Goal: Task Accomplishment & Management: Complete application form

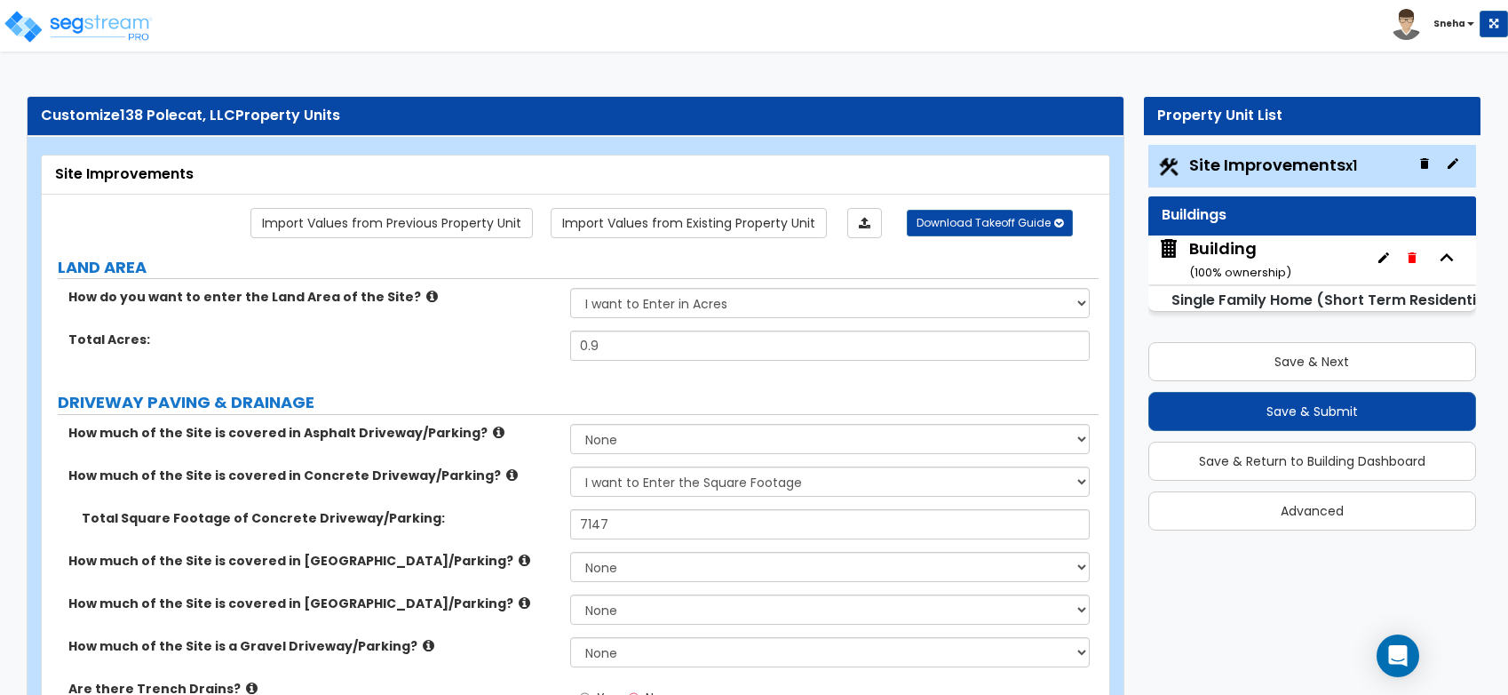
select select "2"
select select "1"
select select "3"
select select "1"
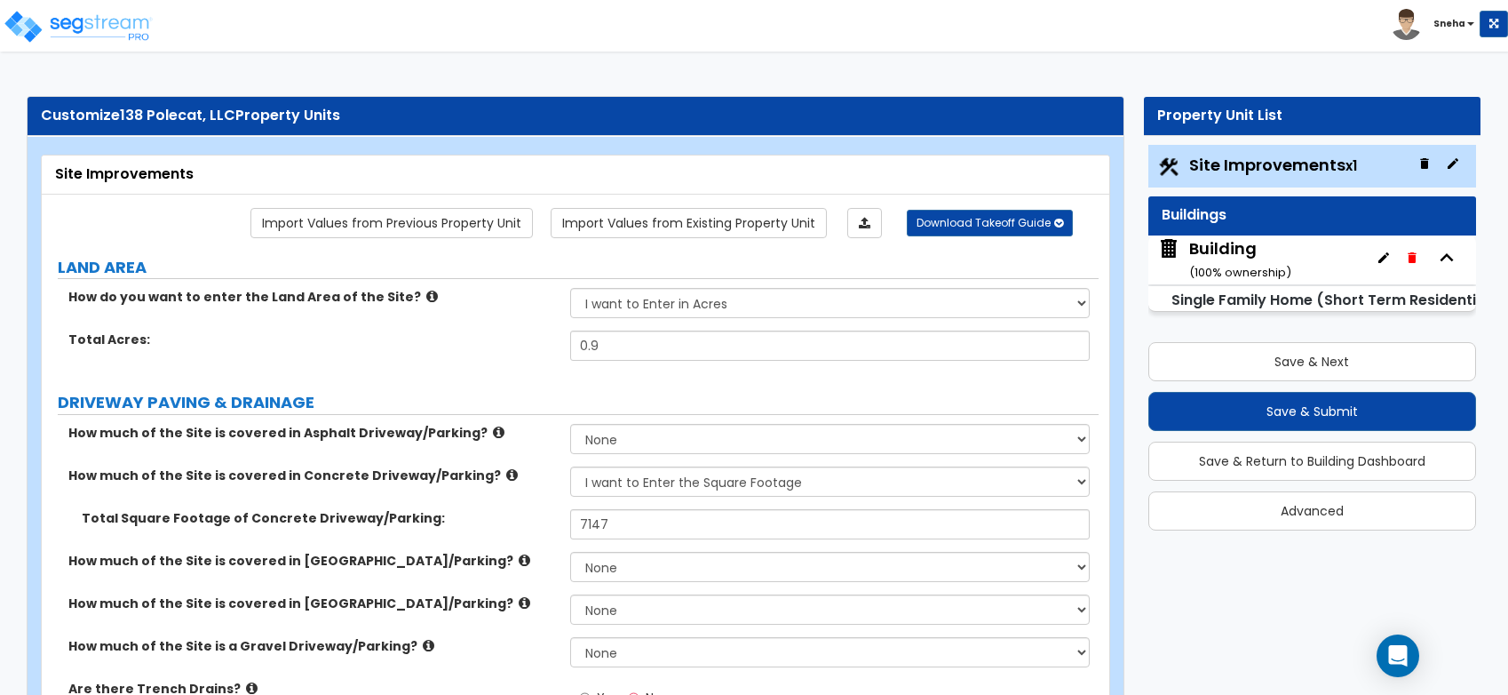
select select "1"
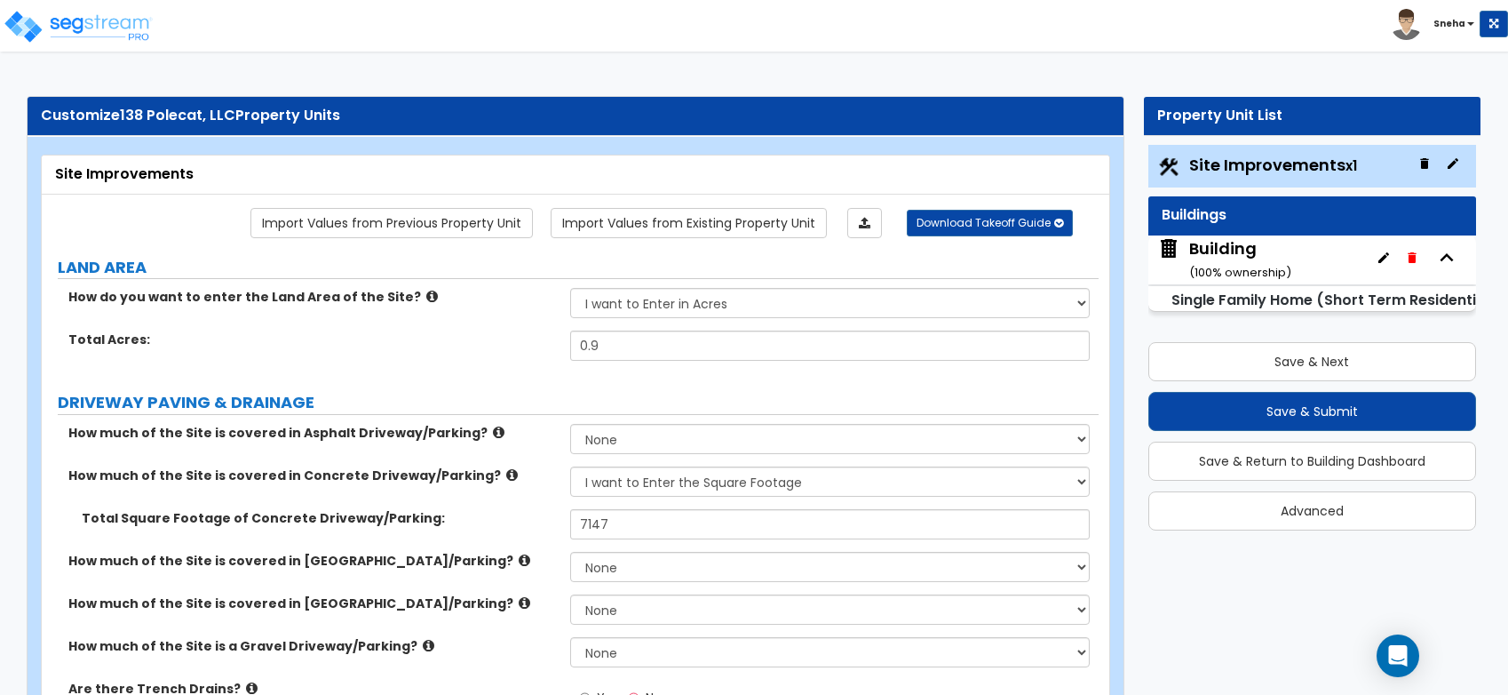
select select "1"
select select "2"
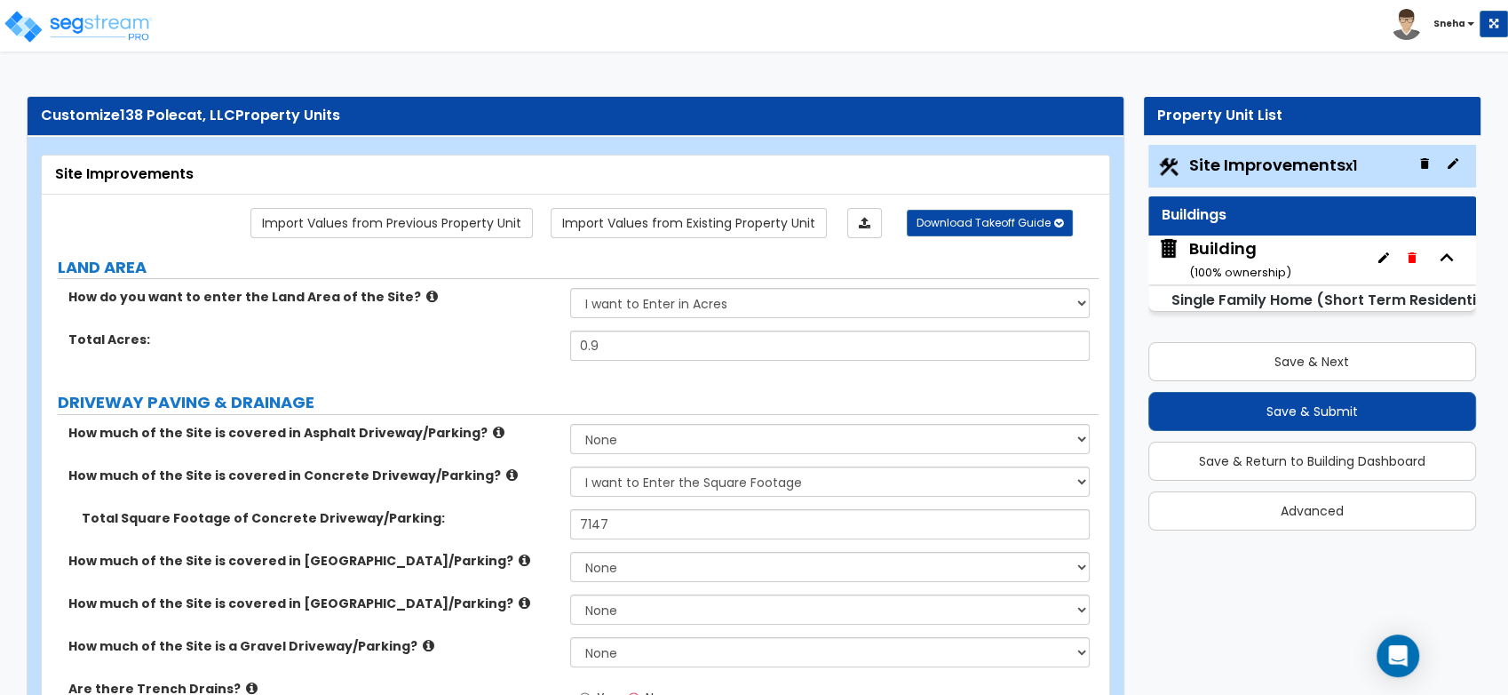
click at [1236, 250] on div "Building ( 100 % ownership)" at bounding box center [1240, 259] width 102 height 45
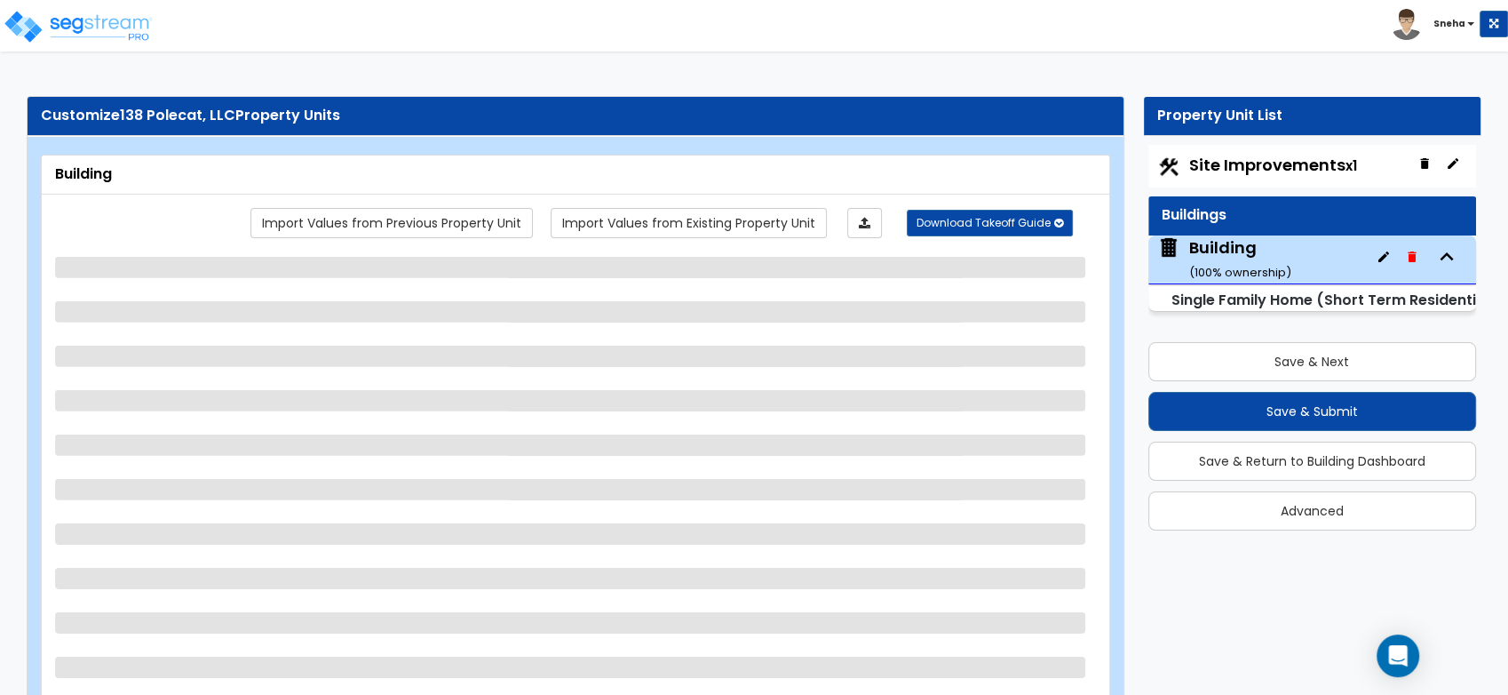
select select "2"
select select "7"
select select "3"
select select "5"
select select "2"
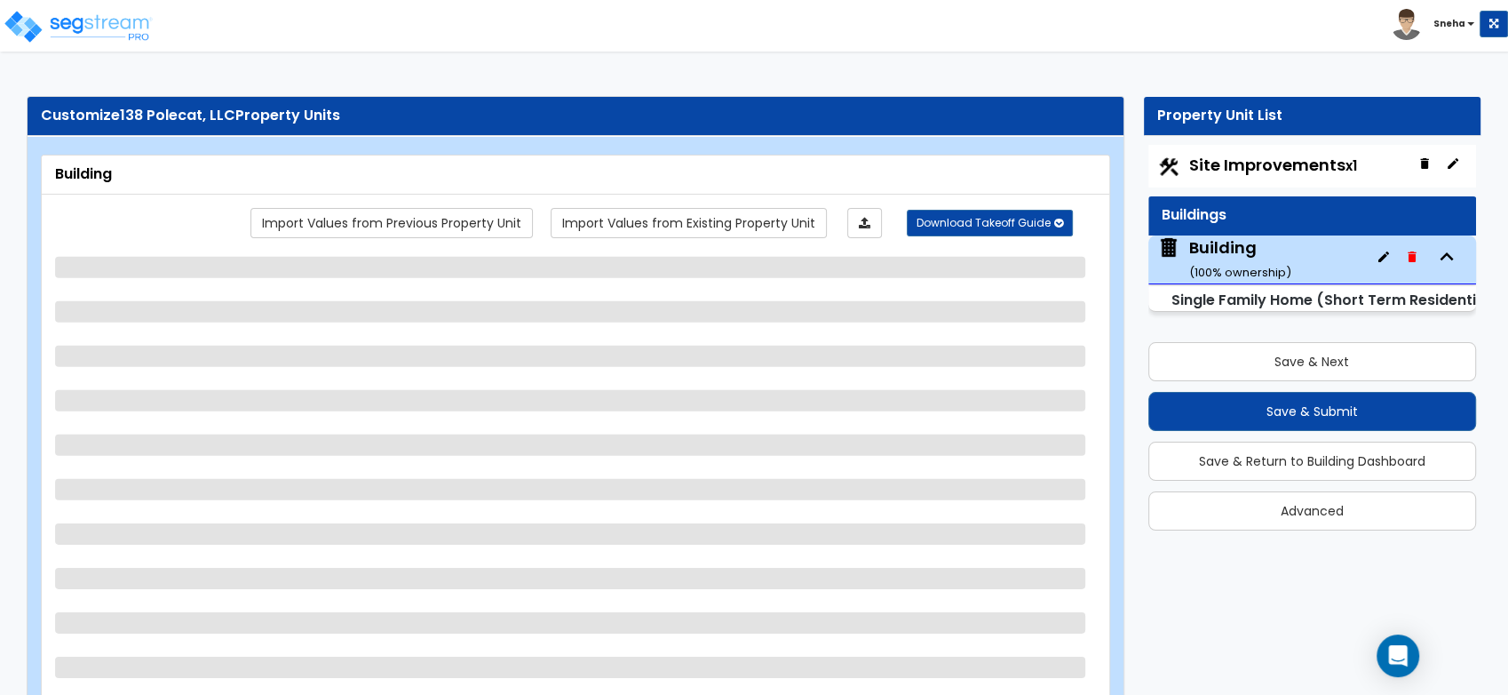
select select "1"
select select "3"
select select "2"
select select "4"
select select "3"
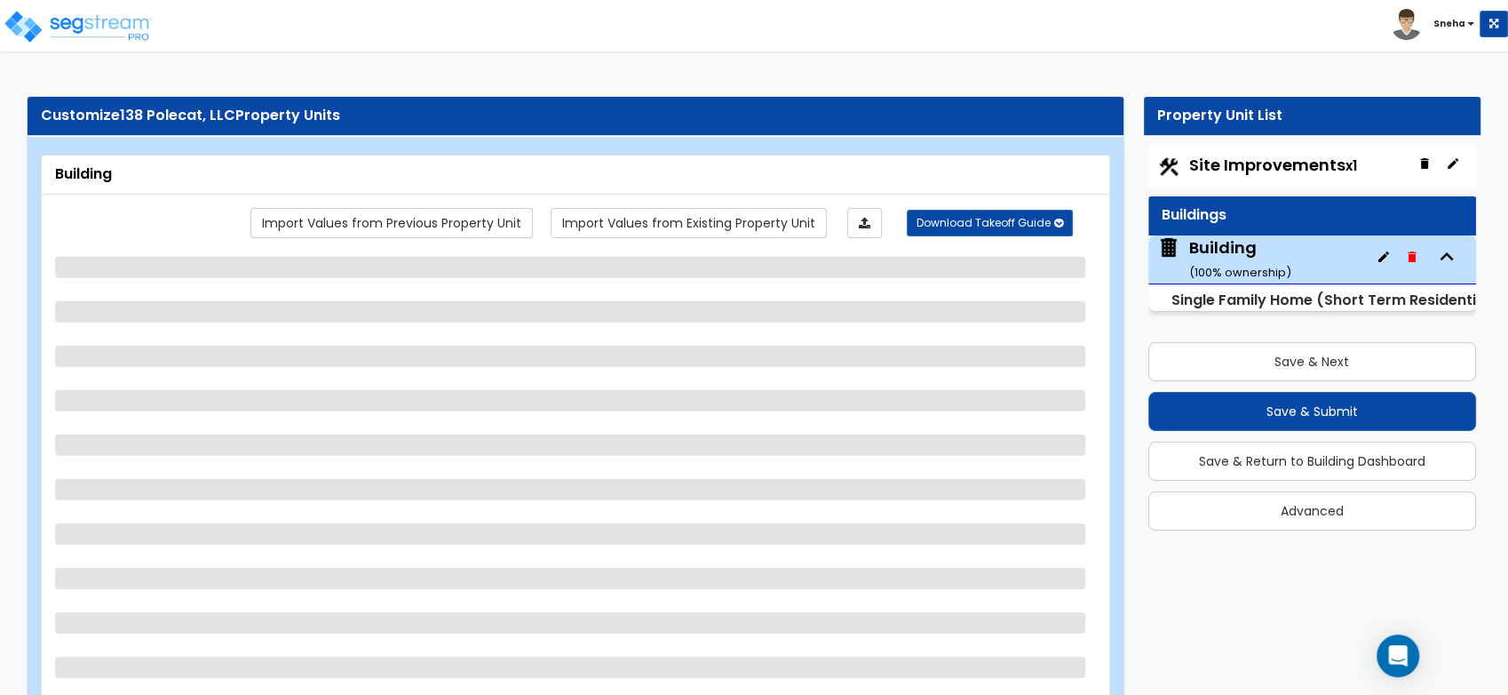
select select "1"
select select "3"
select select "5"
select select "1"
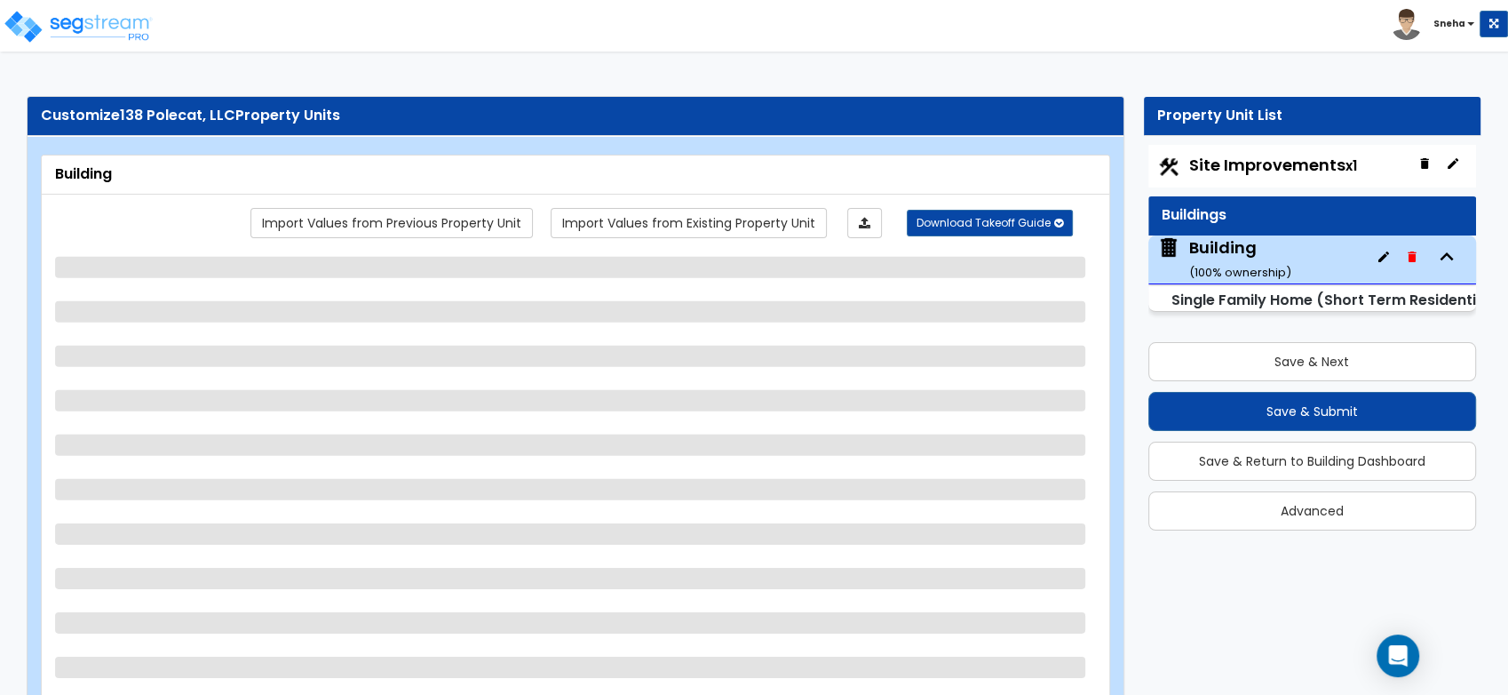
select select "1"
select select "2"
select select "1"
select select "2"
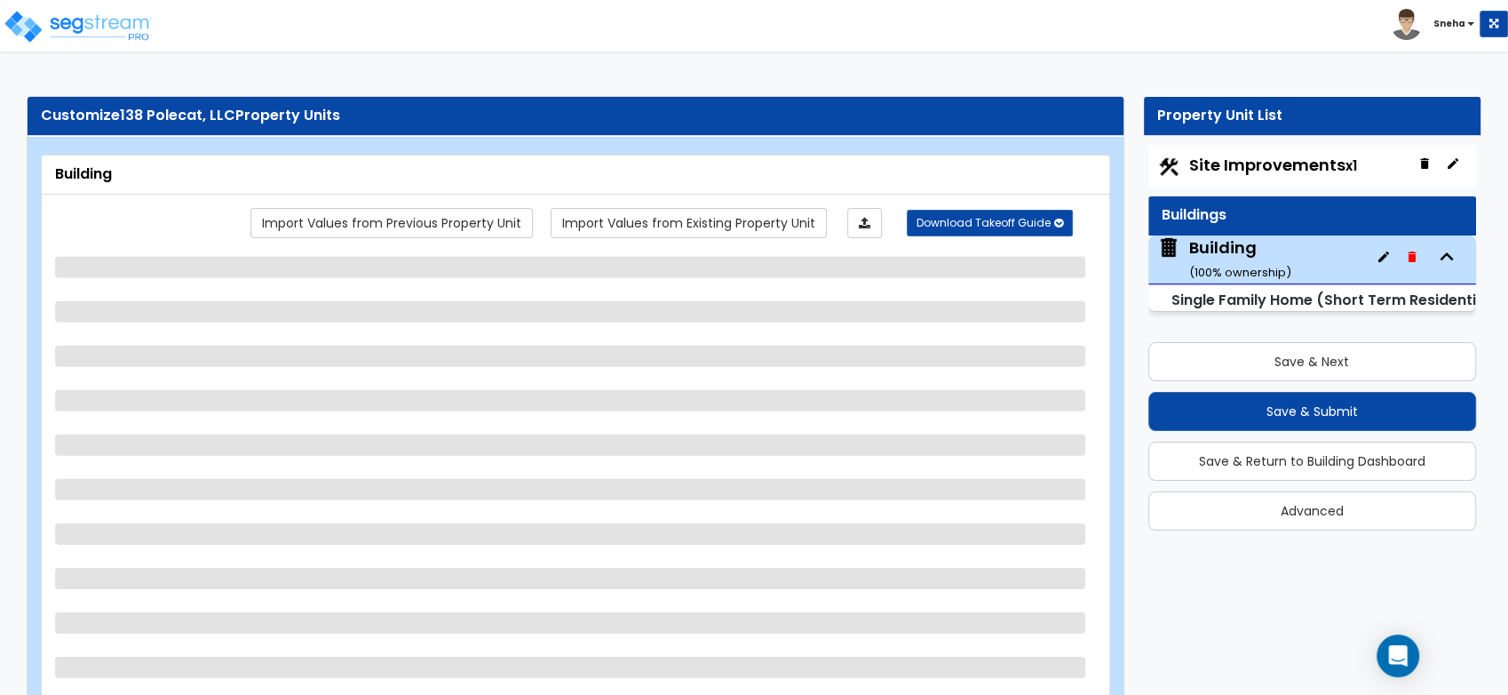
select select "5"
select select "1"
select select "3"
select select "7"
select select "3"
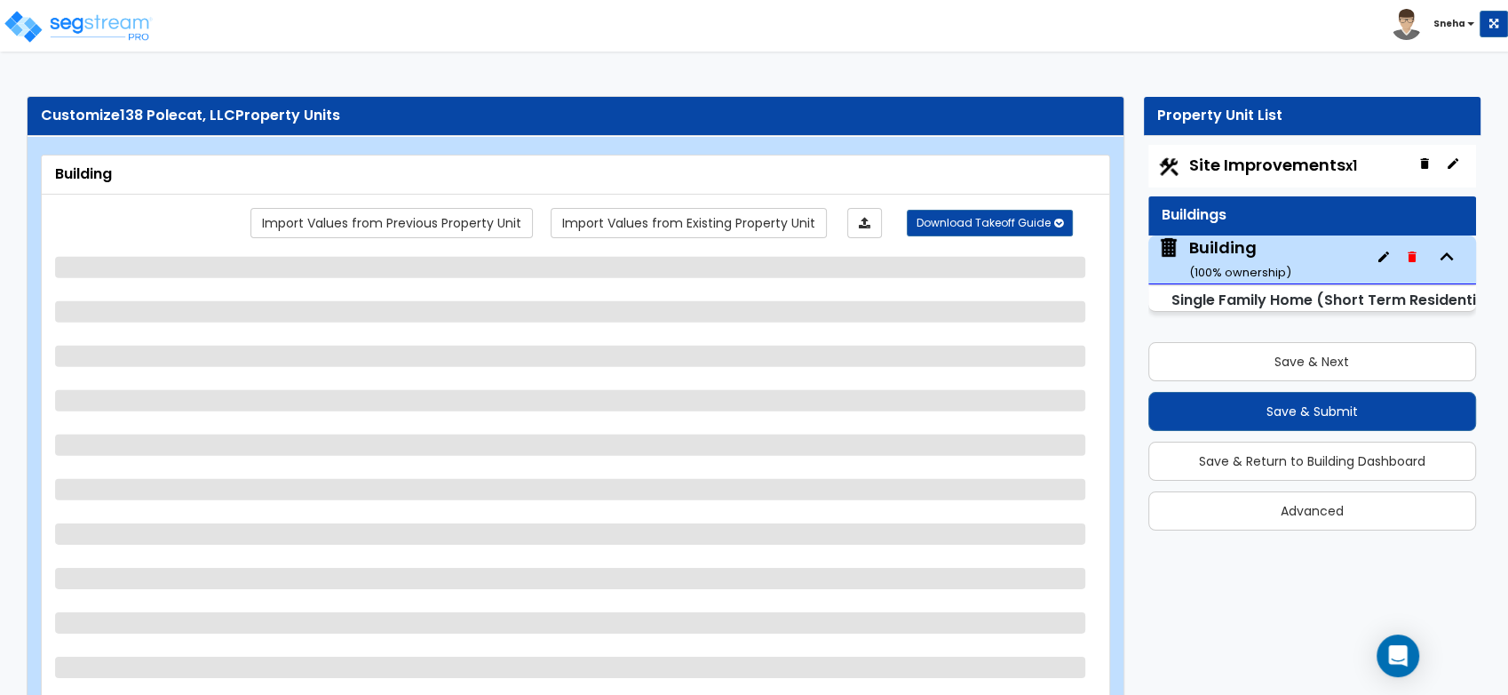
select select "2"
select select "3"
select select "1"
select select "3"
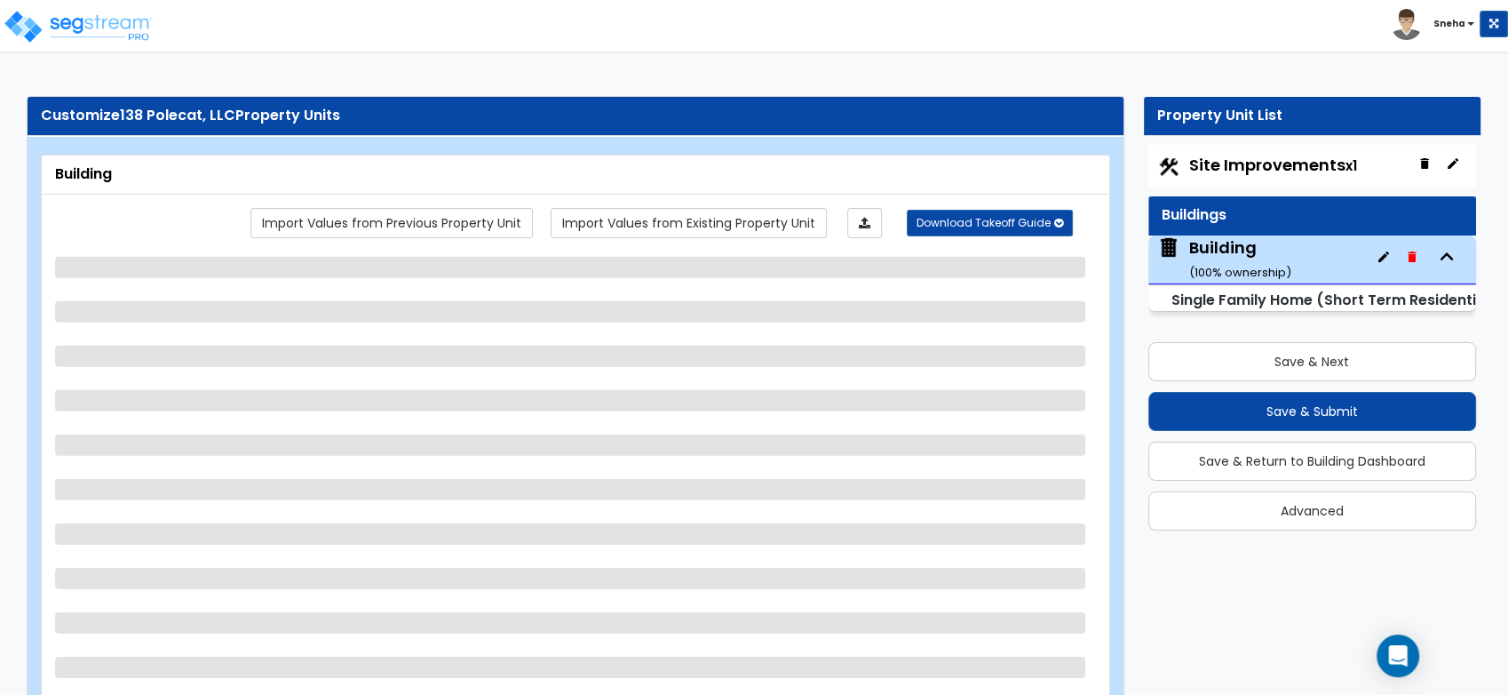
select select "1"
select select "6"
select select "4"
select select "2"
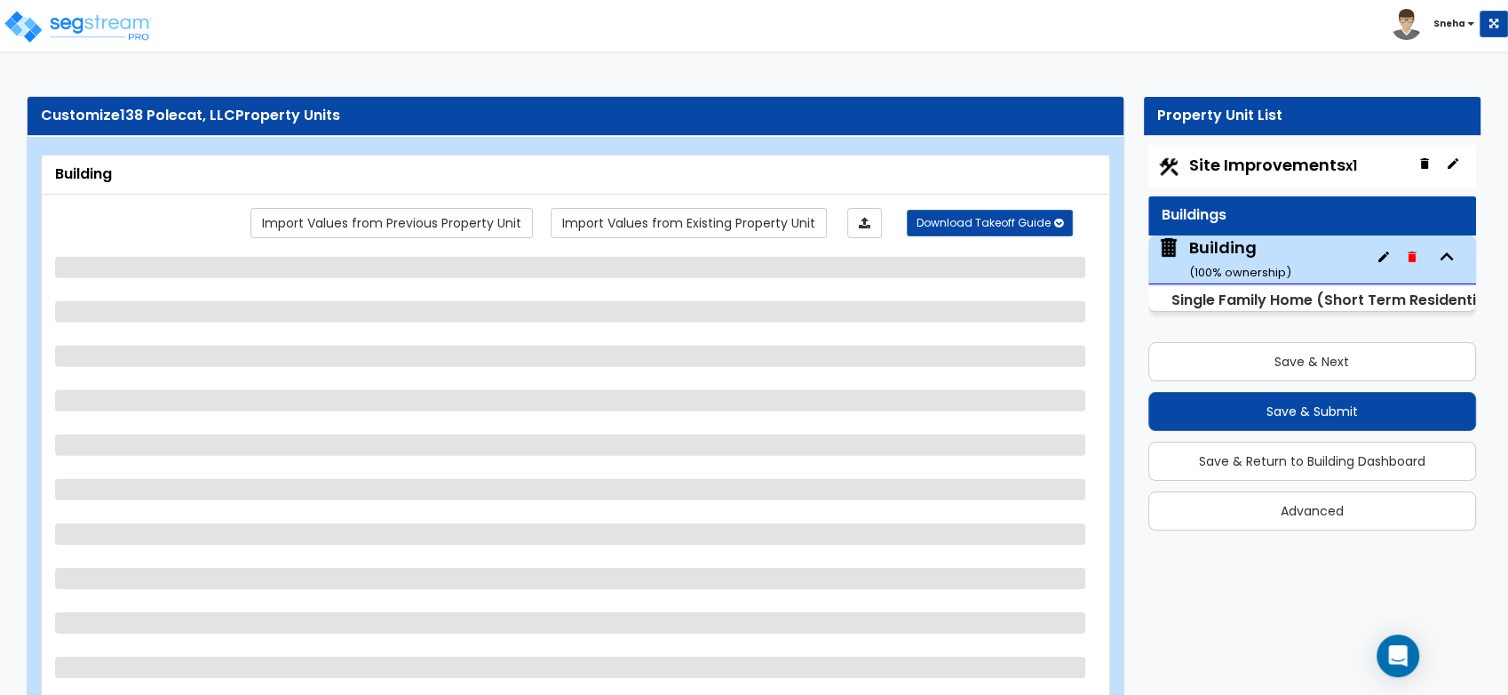
select select "5"
select select "1"
select select "2"
select select "5"
select select "1"
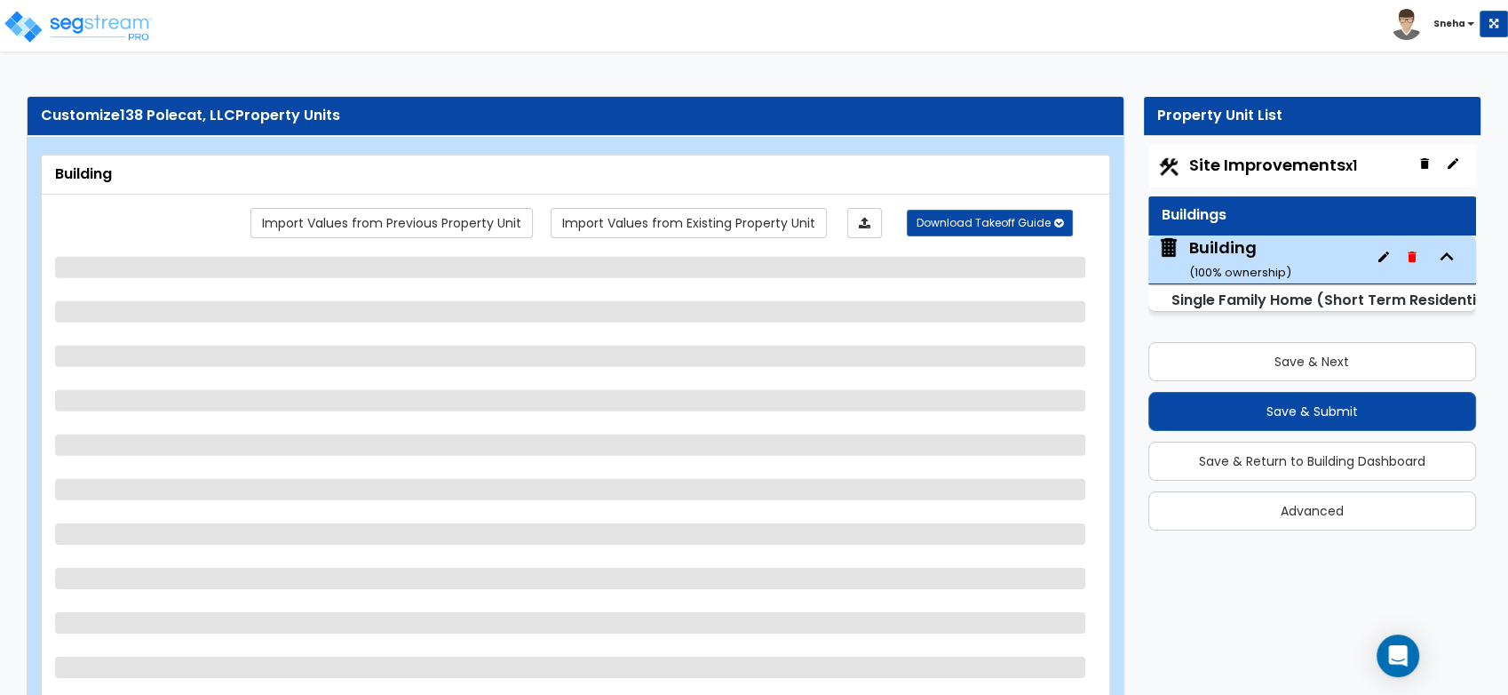
select select "1"
select select "7"
select select "1"
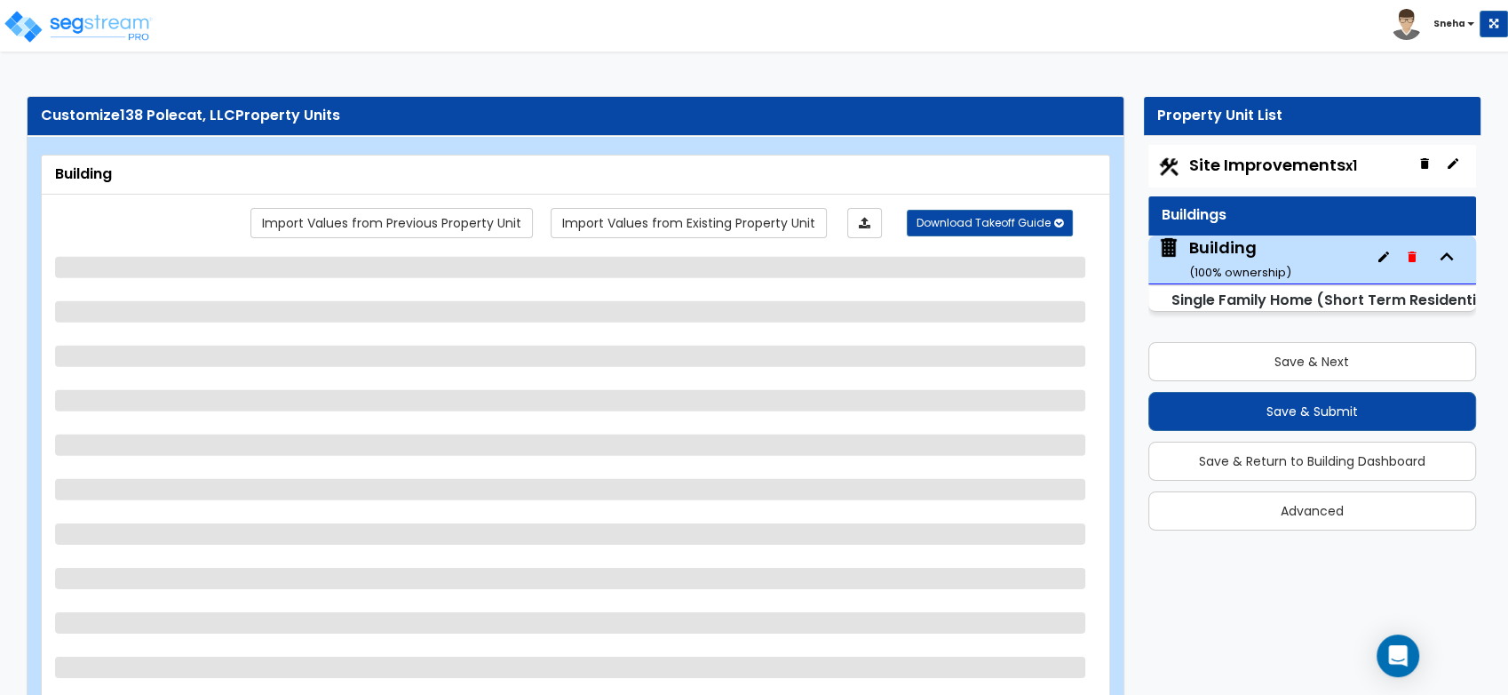
select select "2"
select select "1"
select select "2"
select select "4"
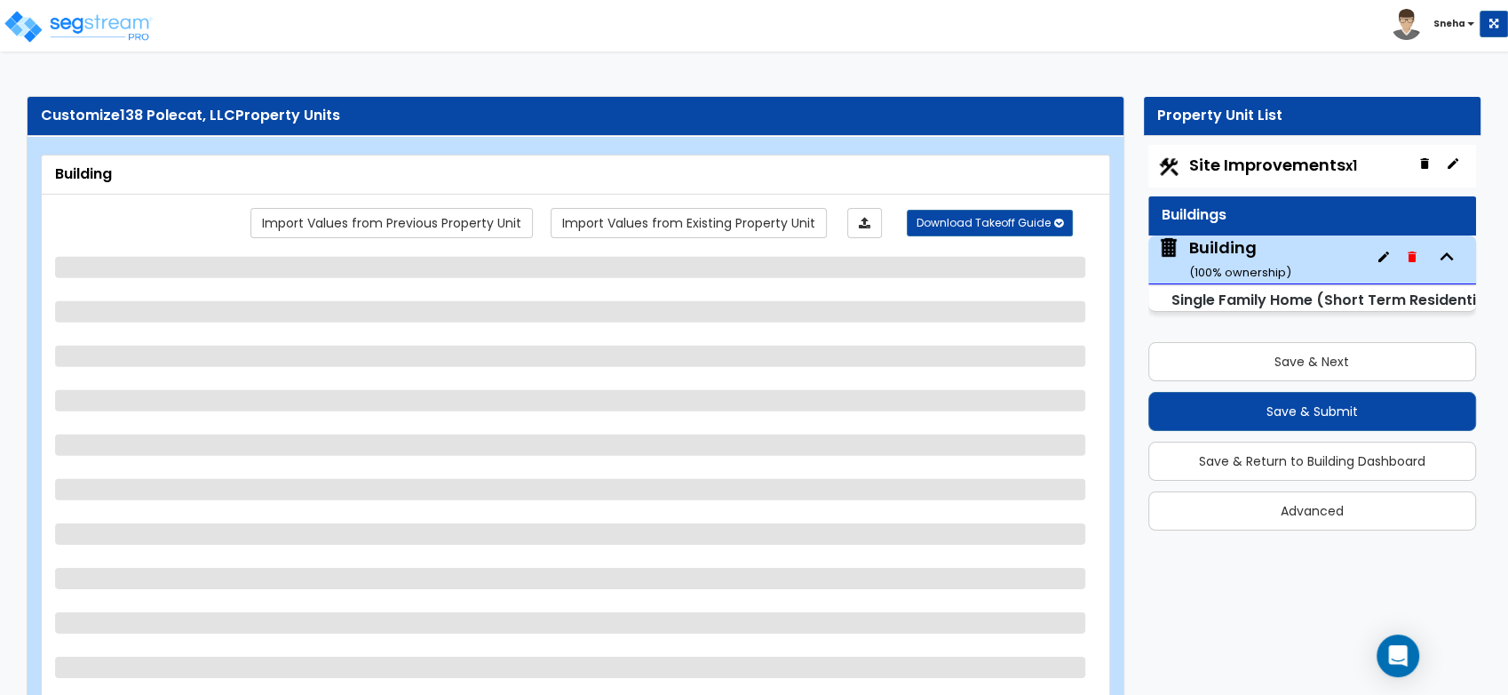
select select "3"
select select "2"
select select "1"
select select "2"
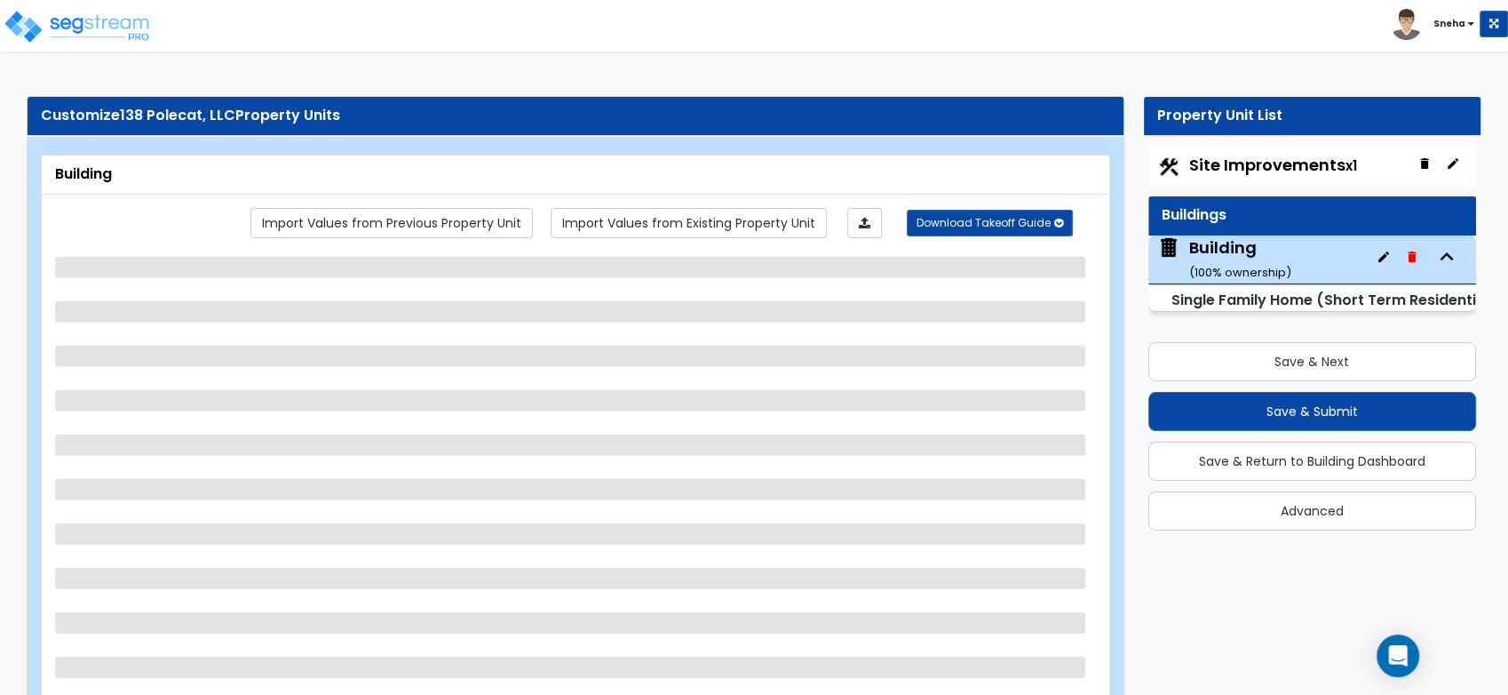
select select "2"
select select "3"
select select "2"
select select "1"
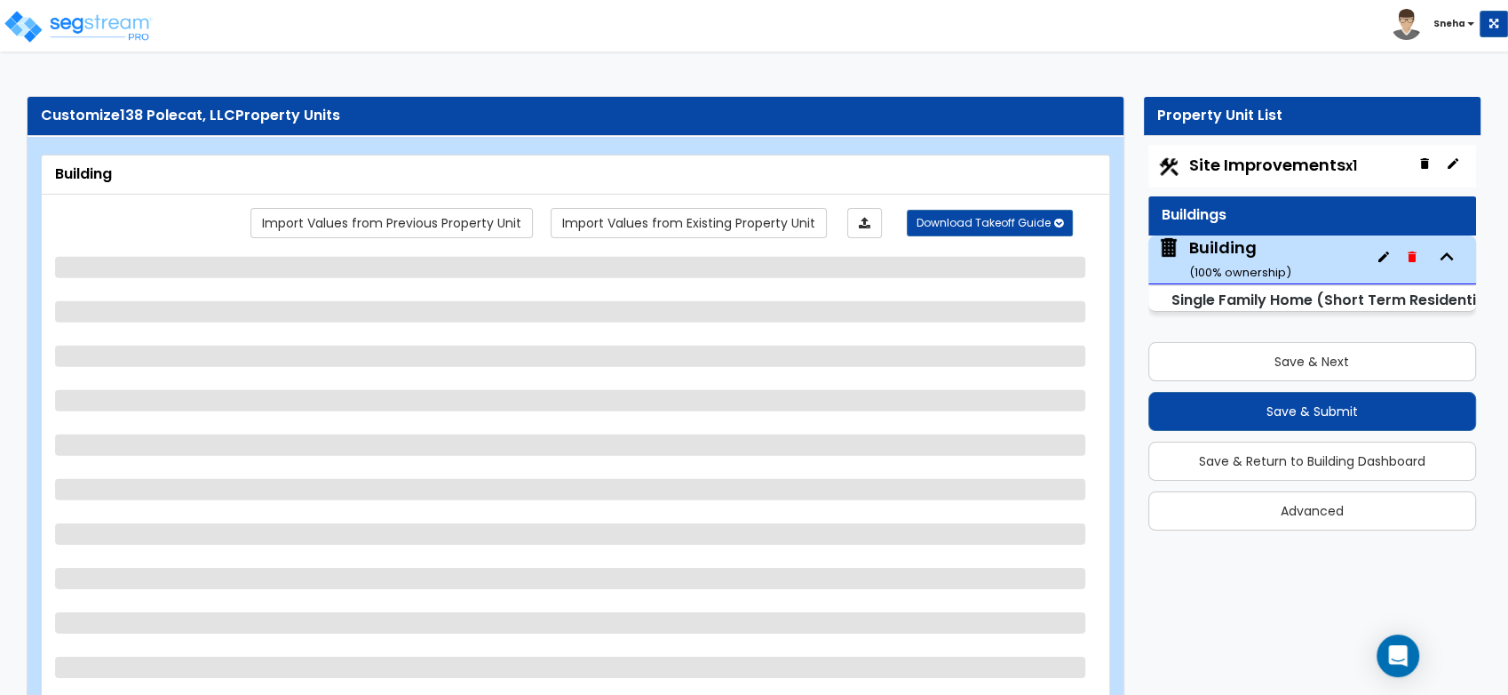
select select "2"
select select "3"
select select "2"
select select "1"
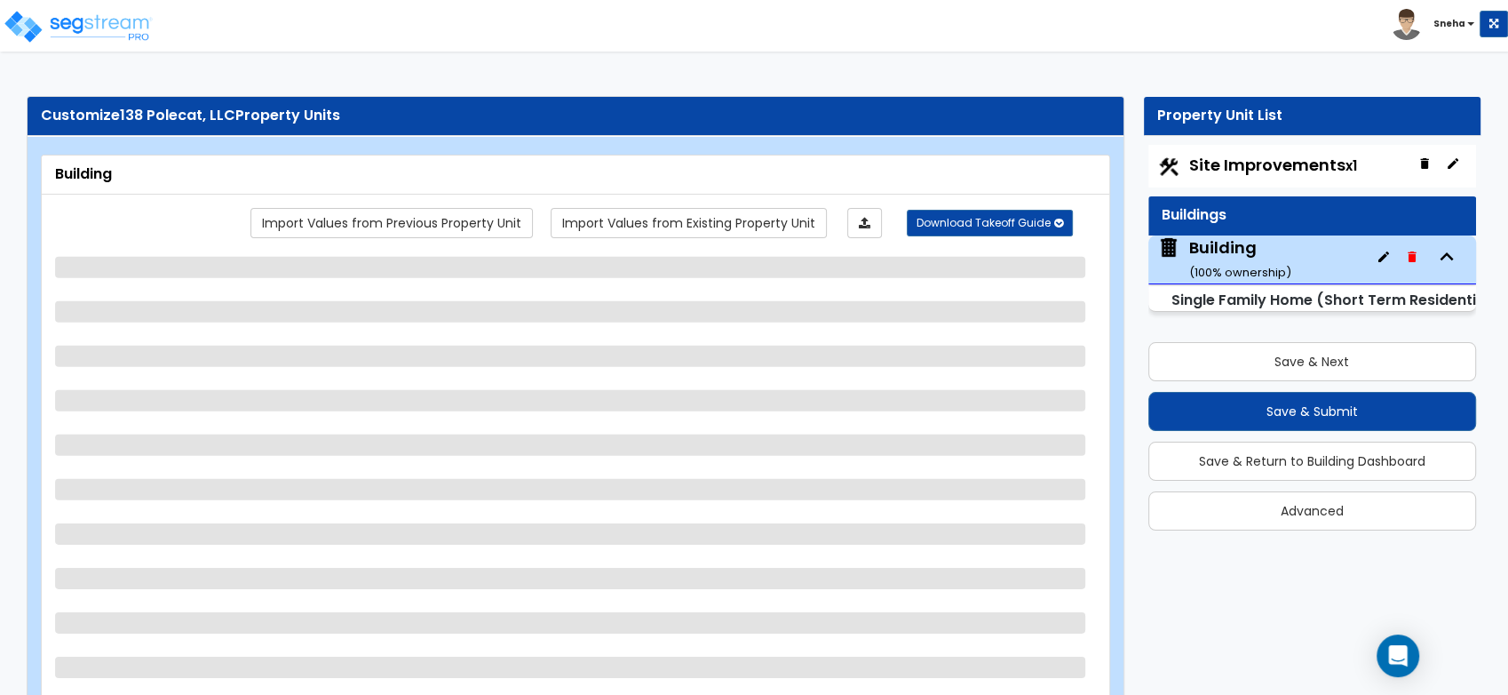
select select "2"
select select "1"
select select "3"
select select "2"
select select "1"
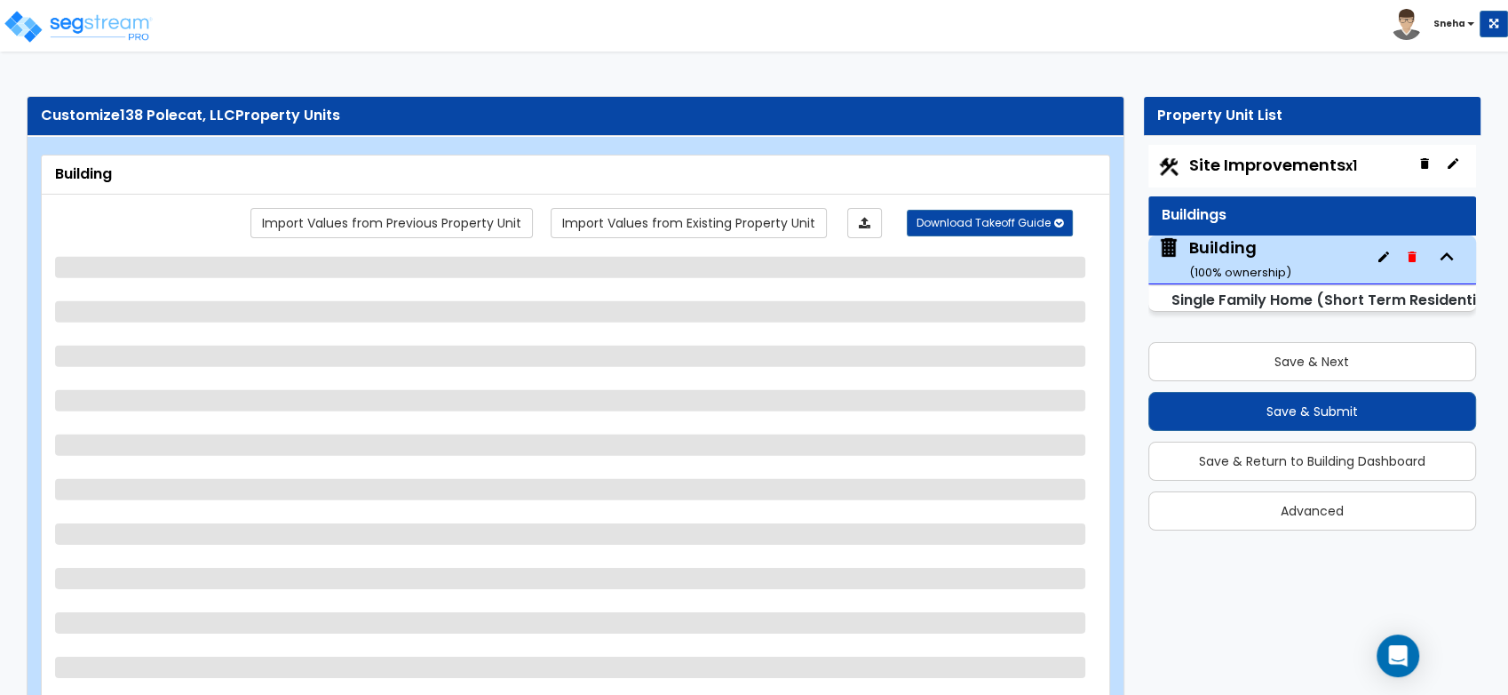
select select "1"
select select "2"
select select "3"
select select "2"
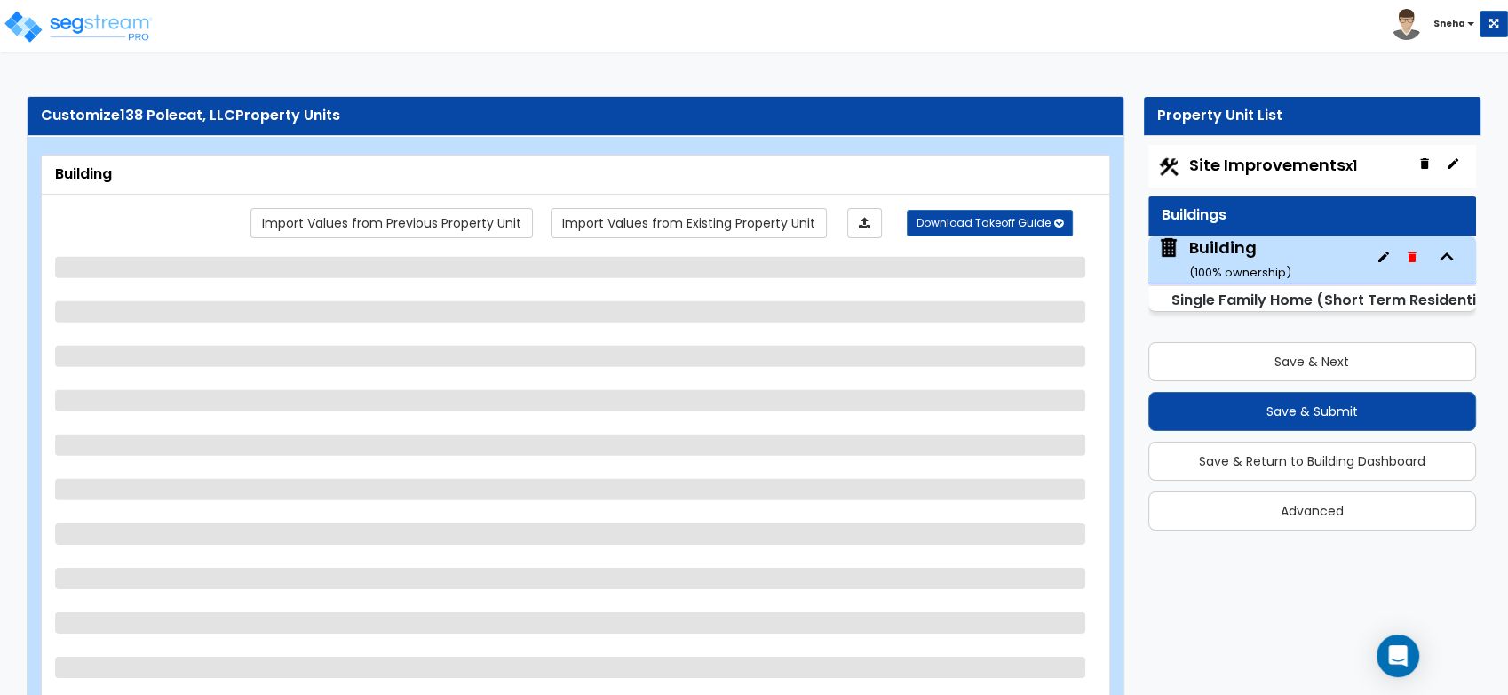
select select "1"
select select "2"
select select "3"
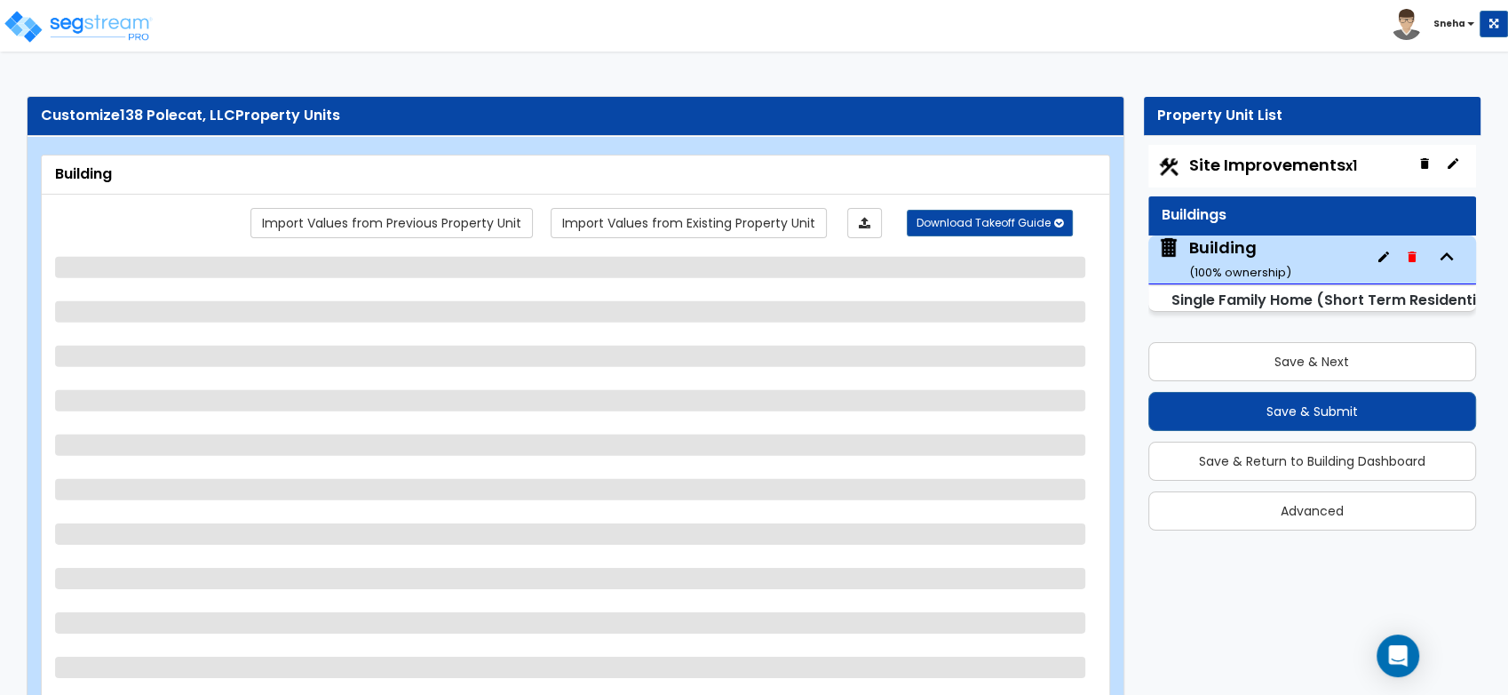
select select "2"
select select "1"
select select "2"
select select "3"
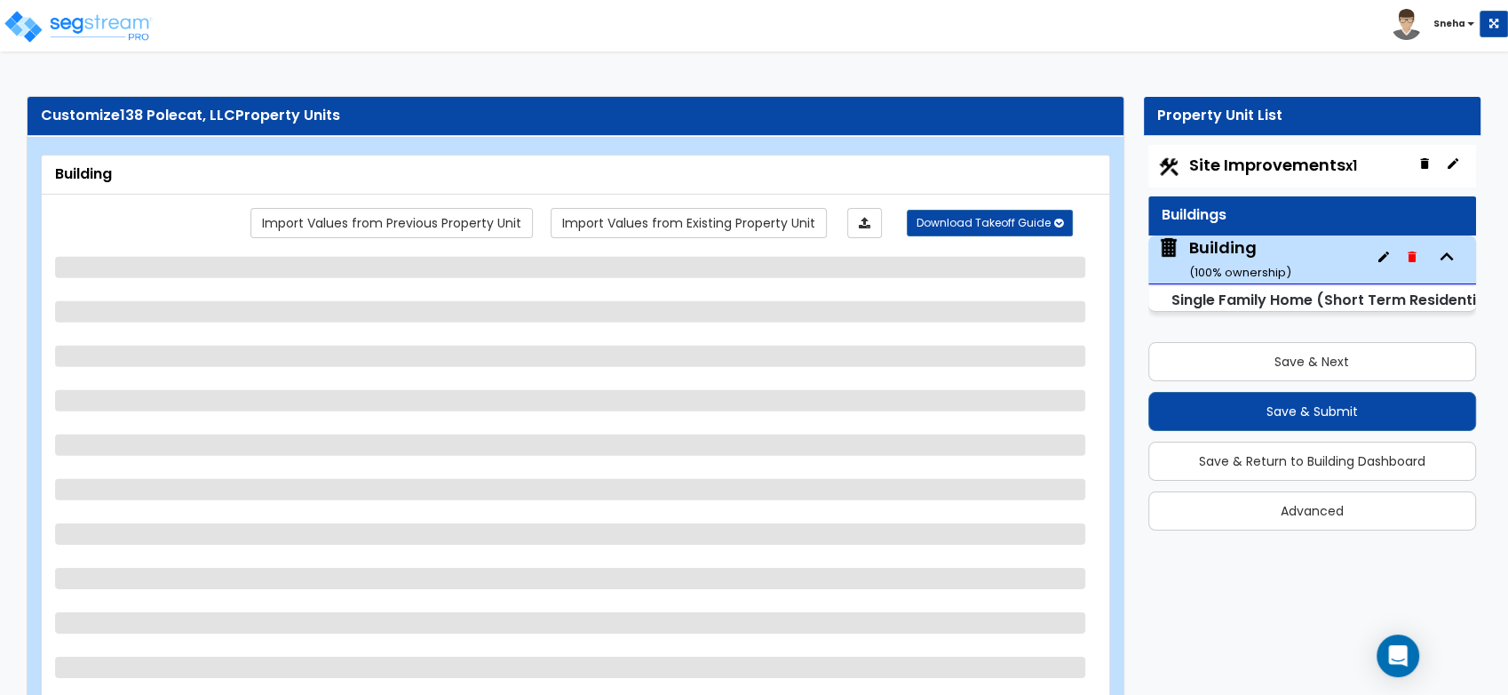
select select "2"
select select "1"
select select "2"
select select "1"
select select "3"
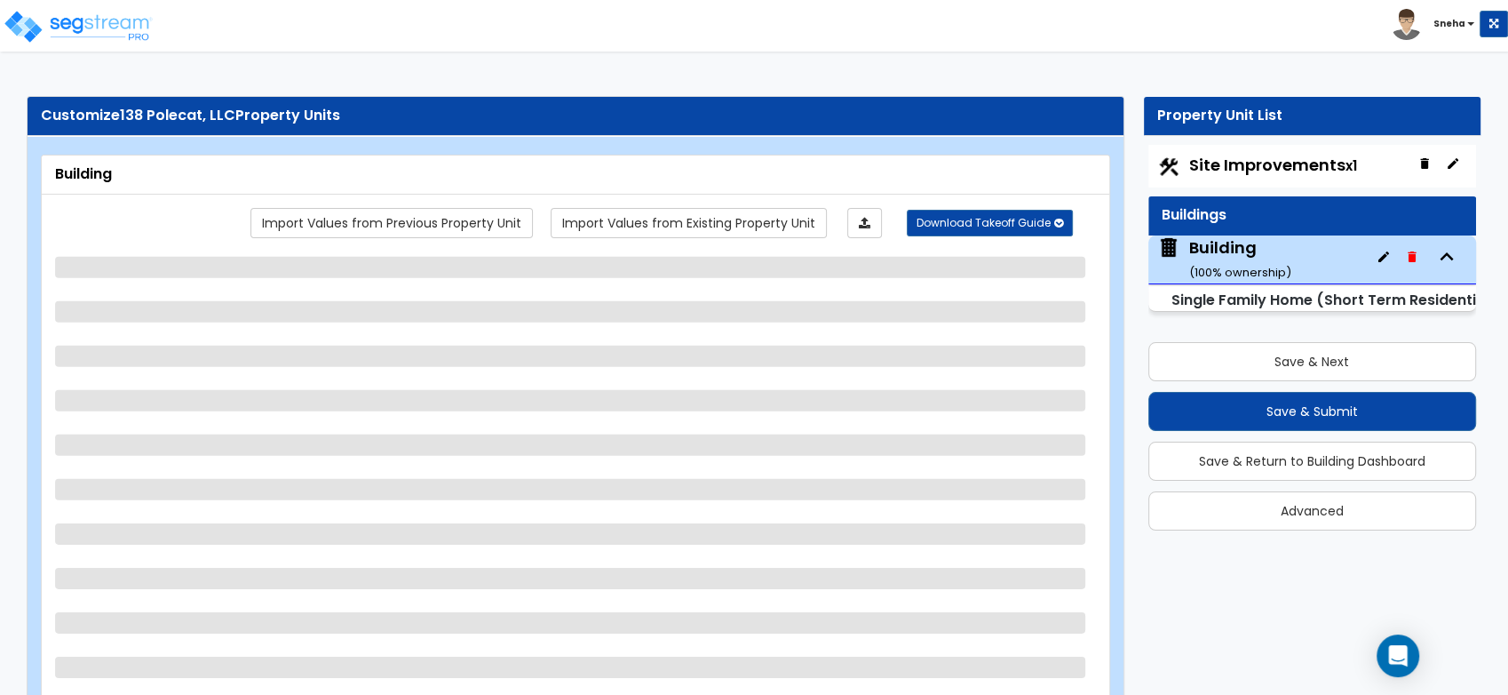
select select "2"
select select "1"
select select "2"
select select "1"
select select "3"
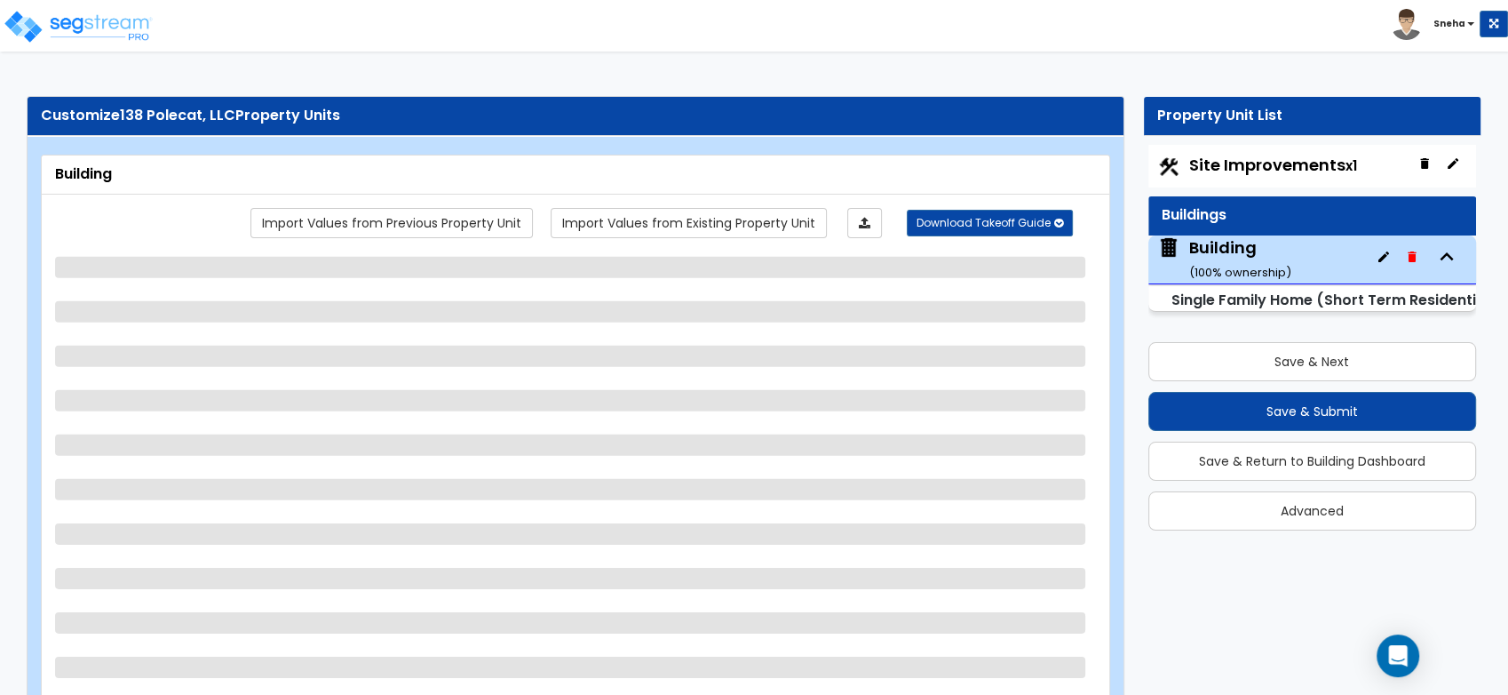
select select "2"
select select "1"
select select "2"
select select "1"
select select "3"
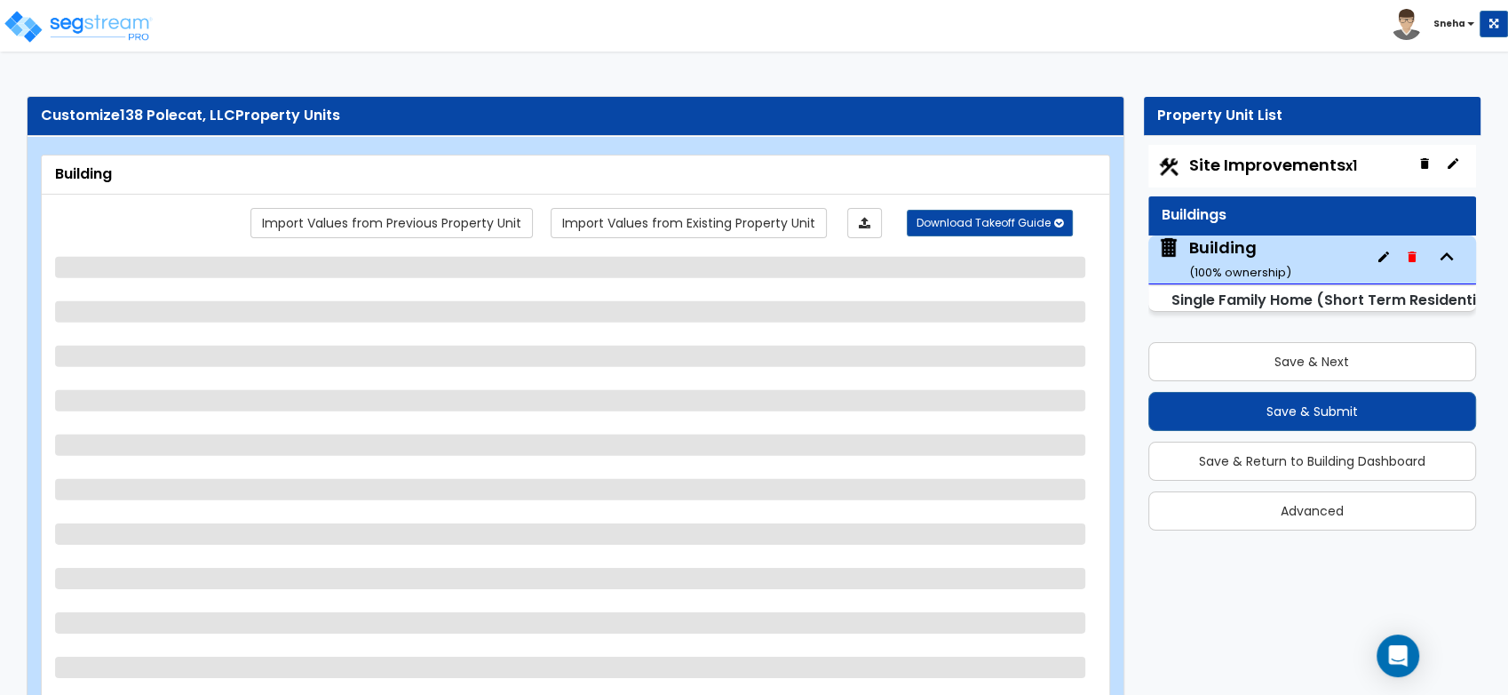
select select "2"
select select "1"
select select "3"
select select "2"
select select "1"
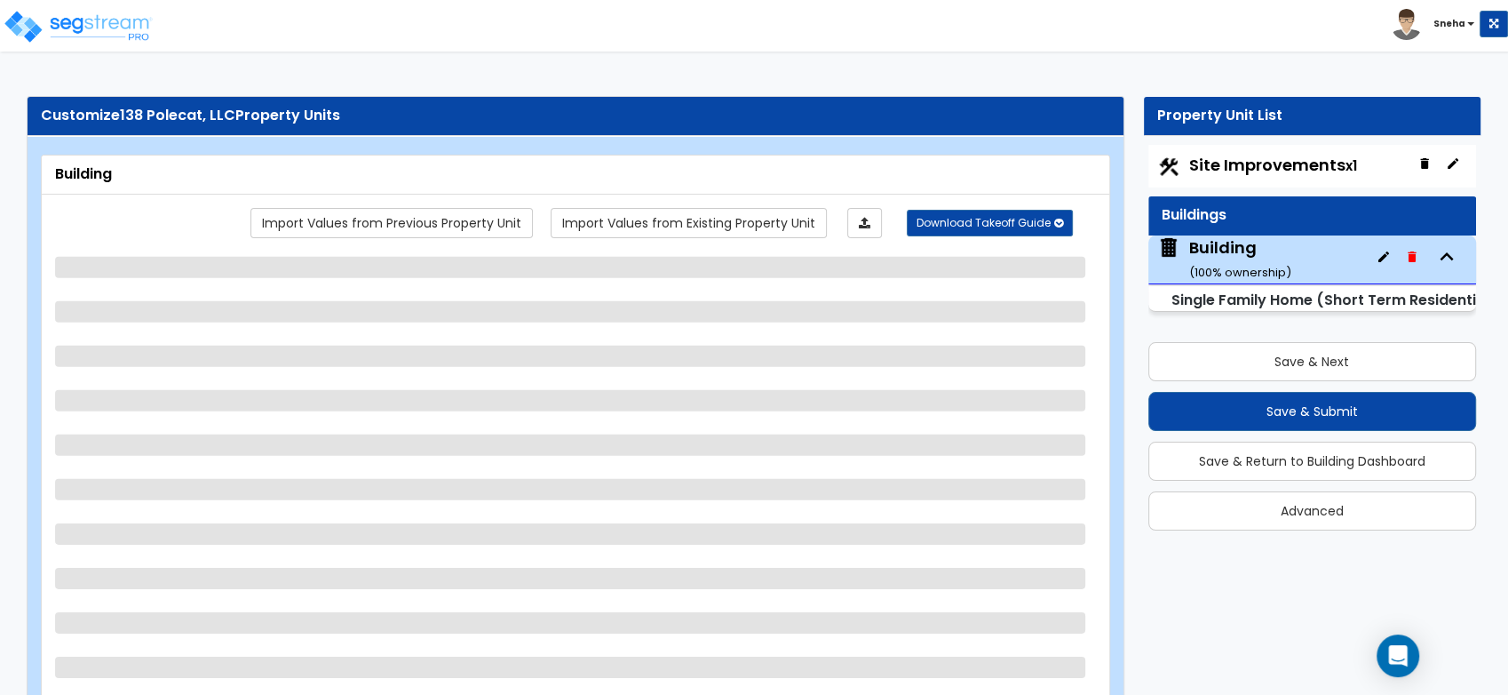
select select "3"
select select "1"
select select "2"
select select "1"
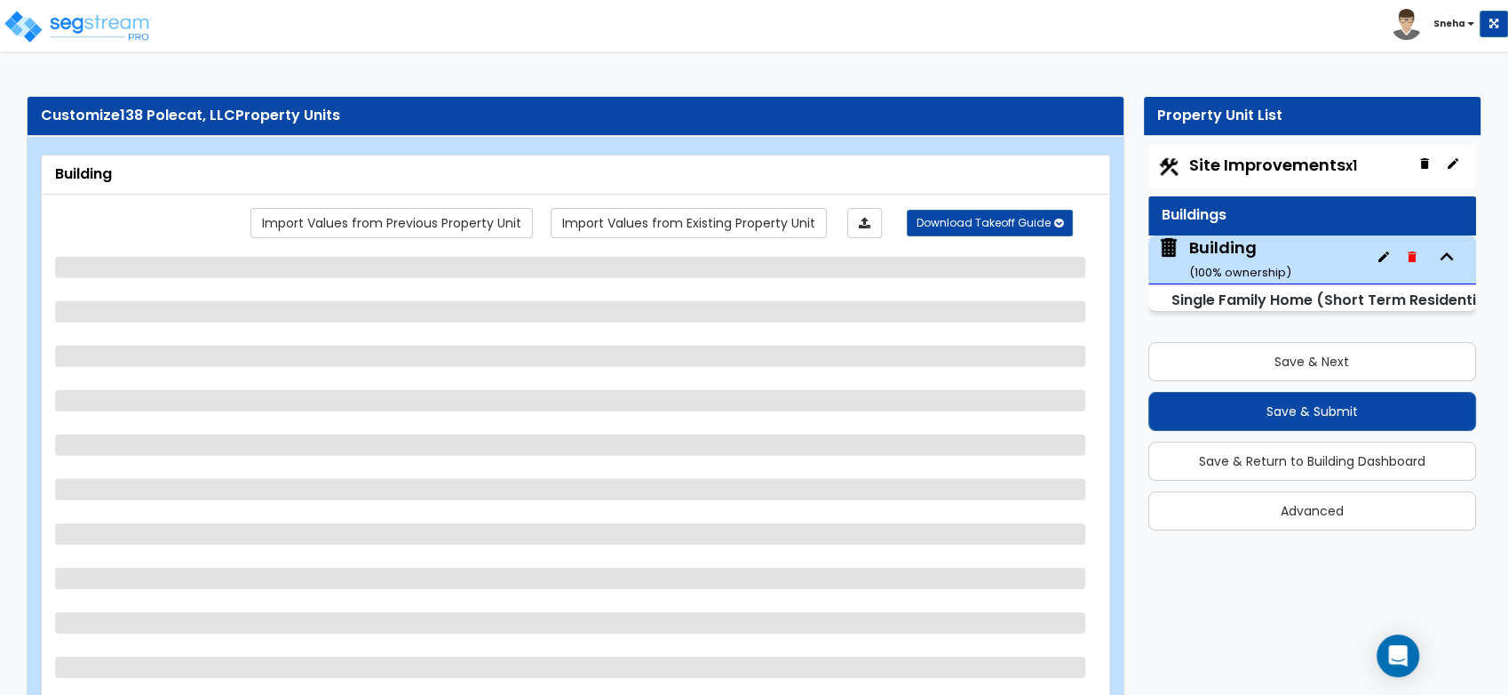
select select "1"
select select "2"
select select "1"
select select "2"
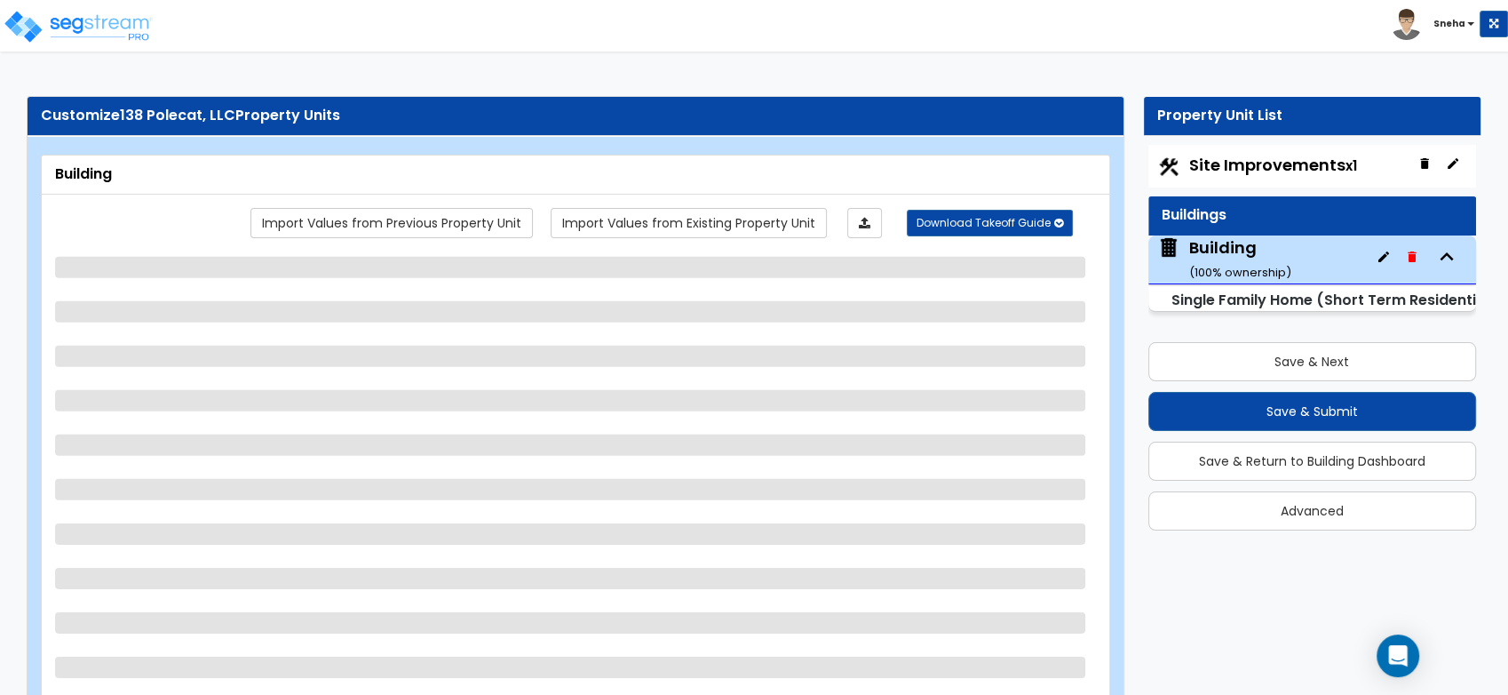
select select "2"
select select "1"
select select "3"
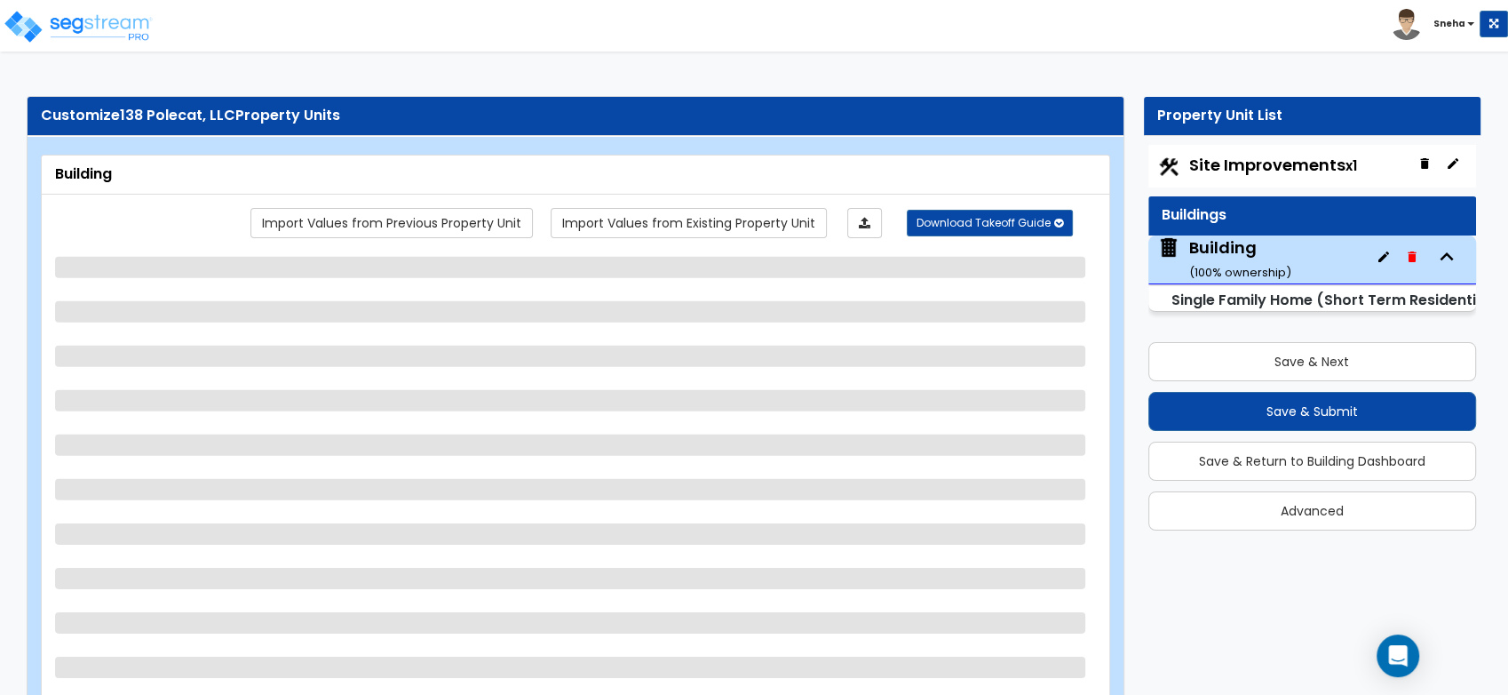
select select "1"
select select "2"
select select "1"
select select "4"
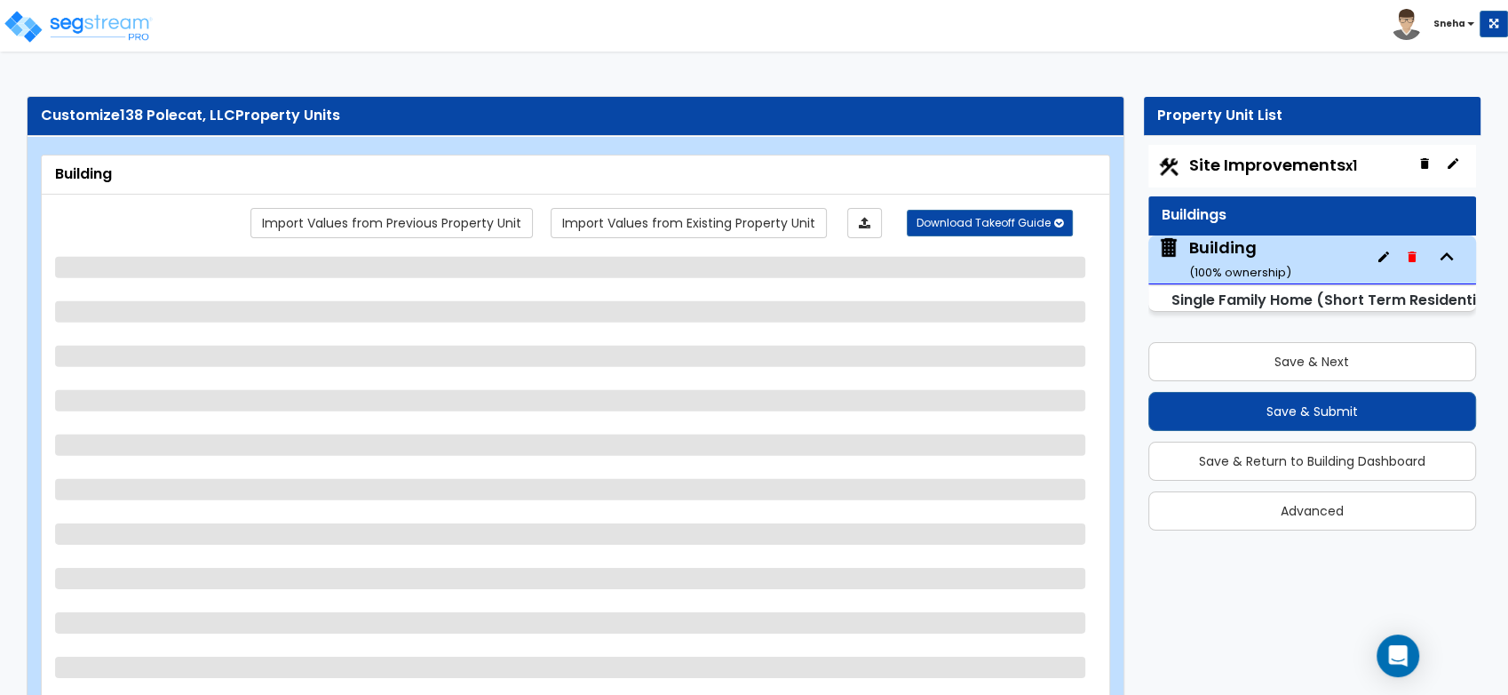
select select "1"
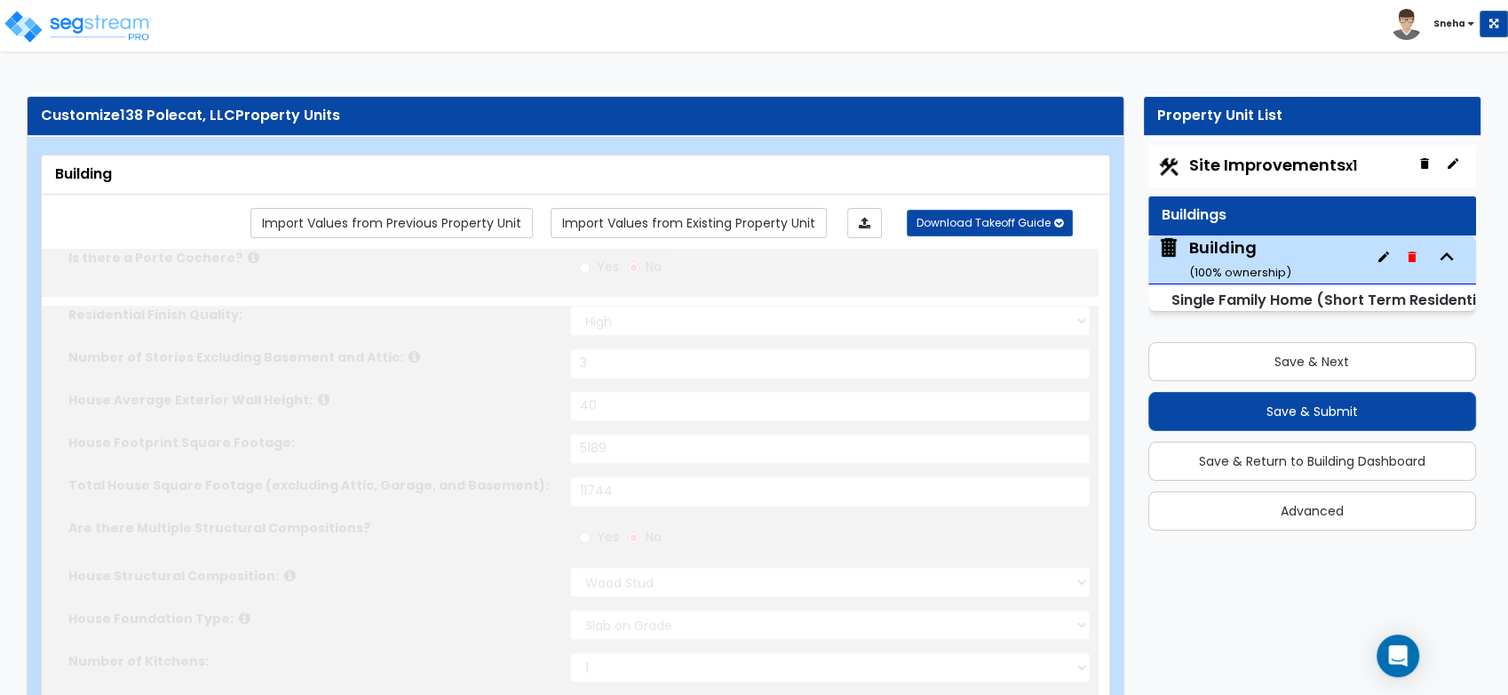
select select "2"
type input "2"
select select "1"
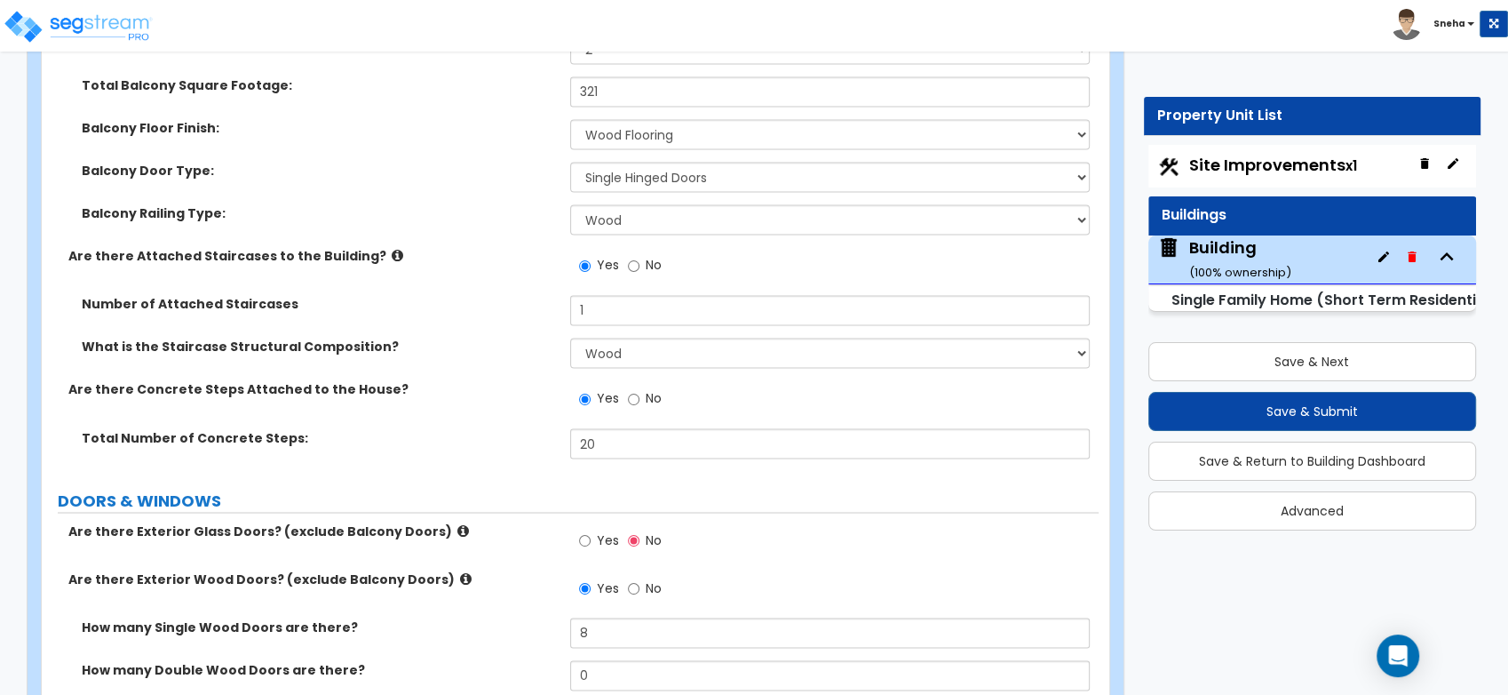
scroll to position [2763, 0]
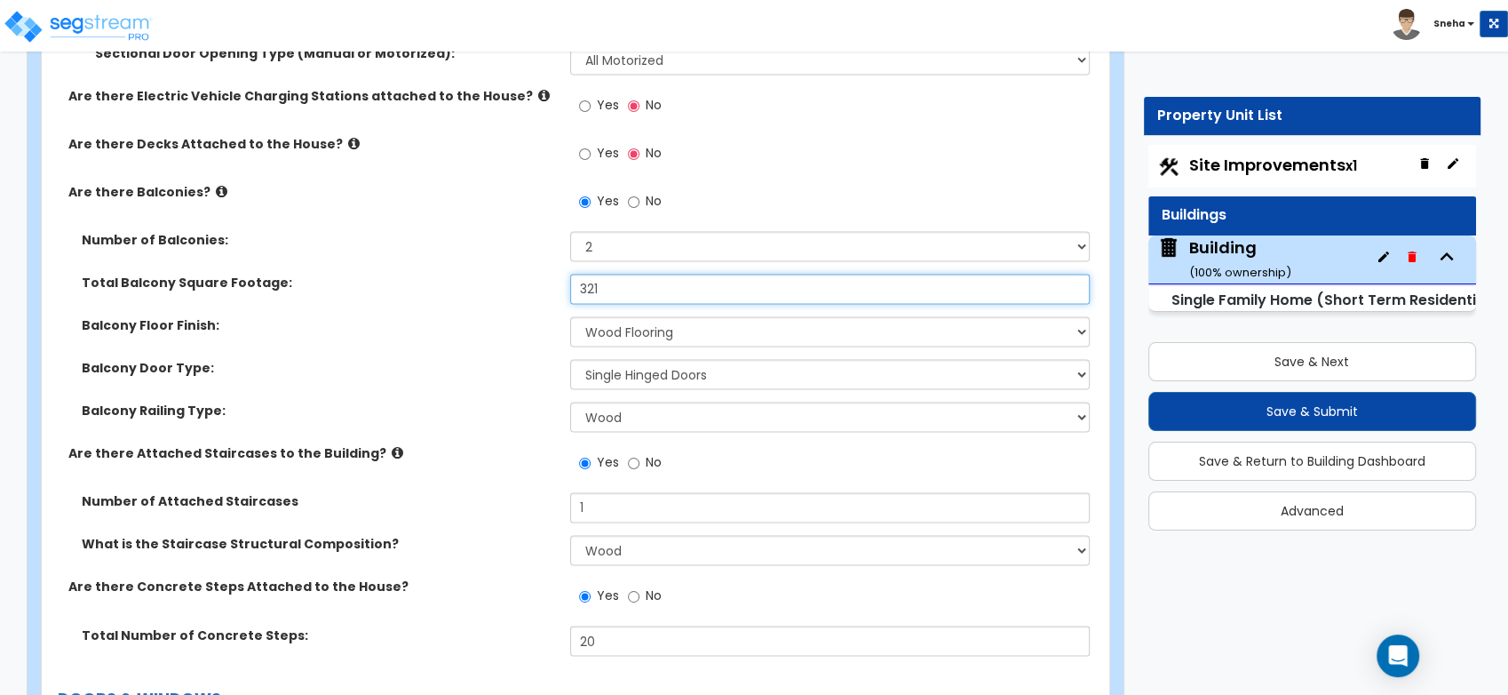
click at [284, 298] on div "Total Balcony Square Footage: 321" at bounding box center [570, 295] width 1057 height 43
type input "372"
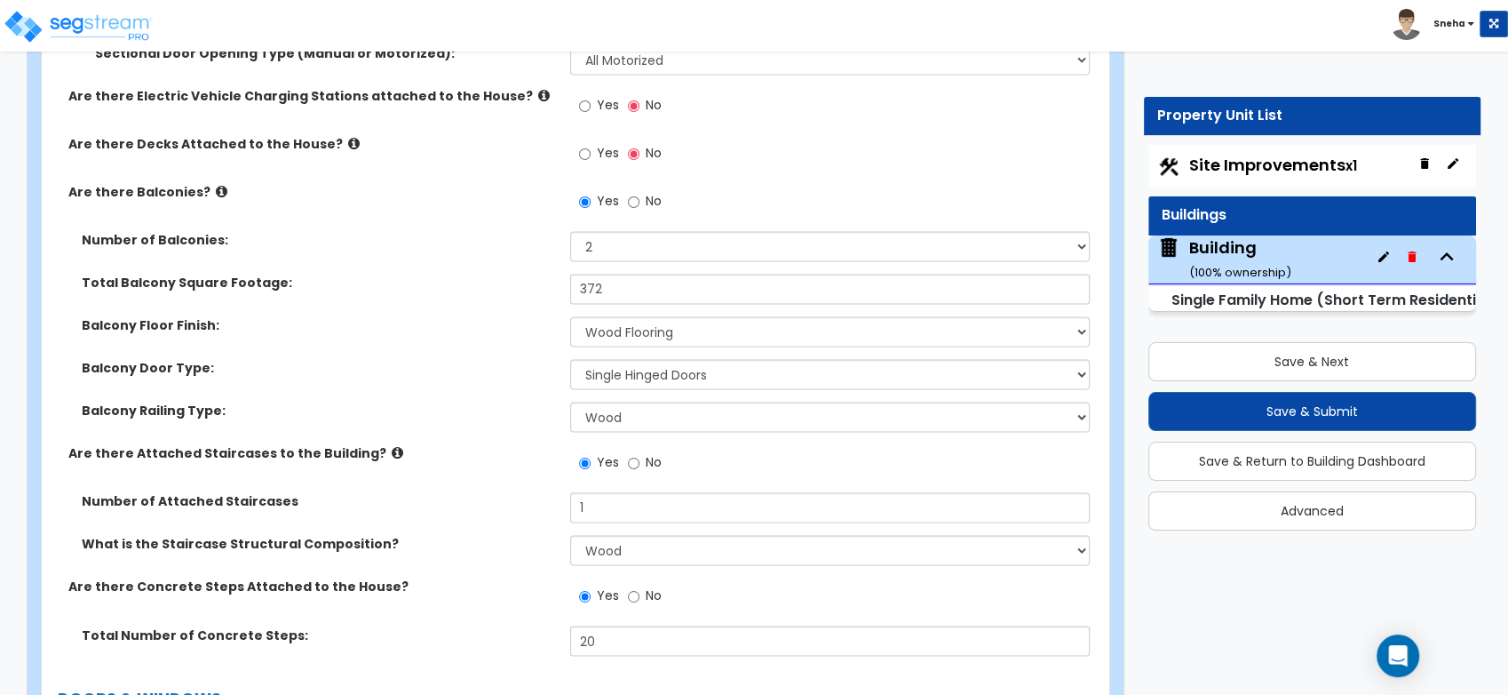
click at [432, 410] on label "Balcony Railing Type:" at bounding box center [319, 411] width 475 height 18
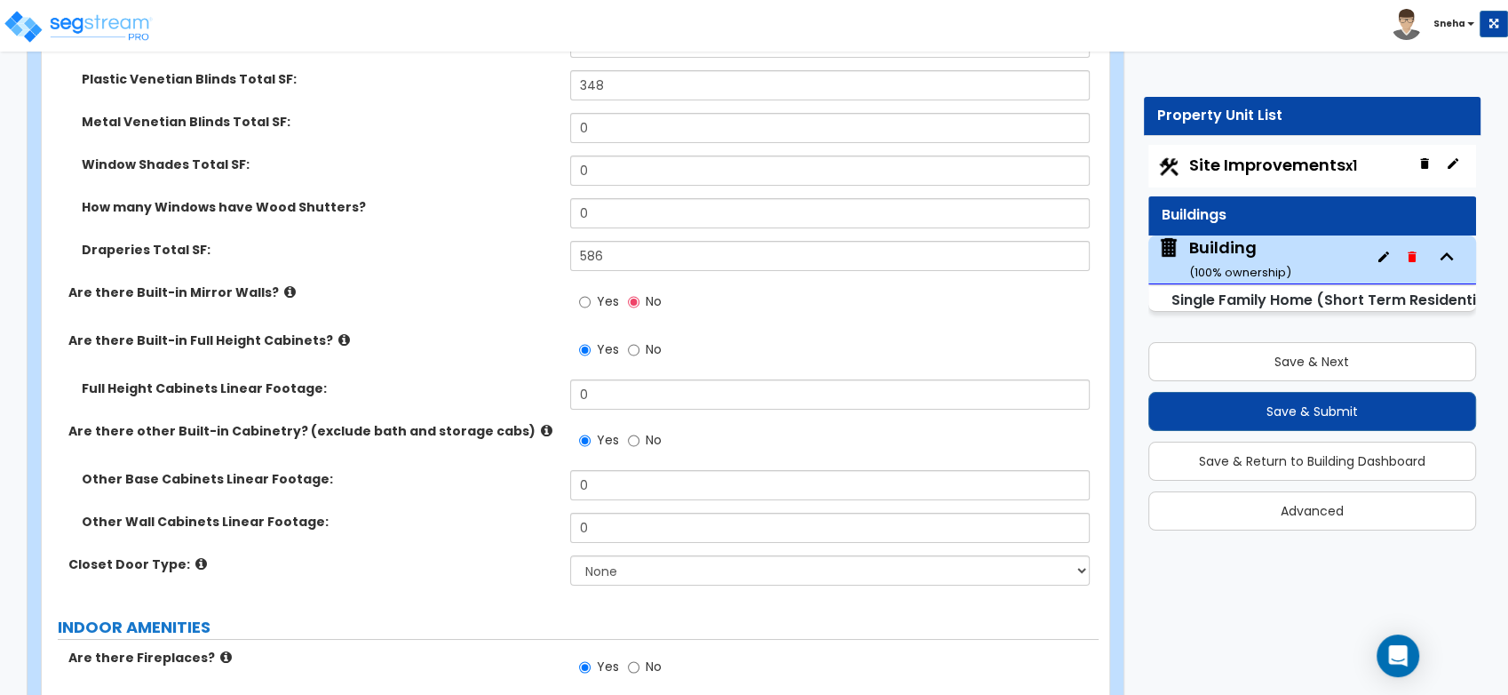
scroll to position [6514, 0]
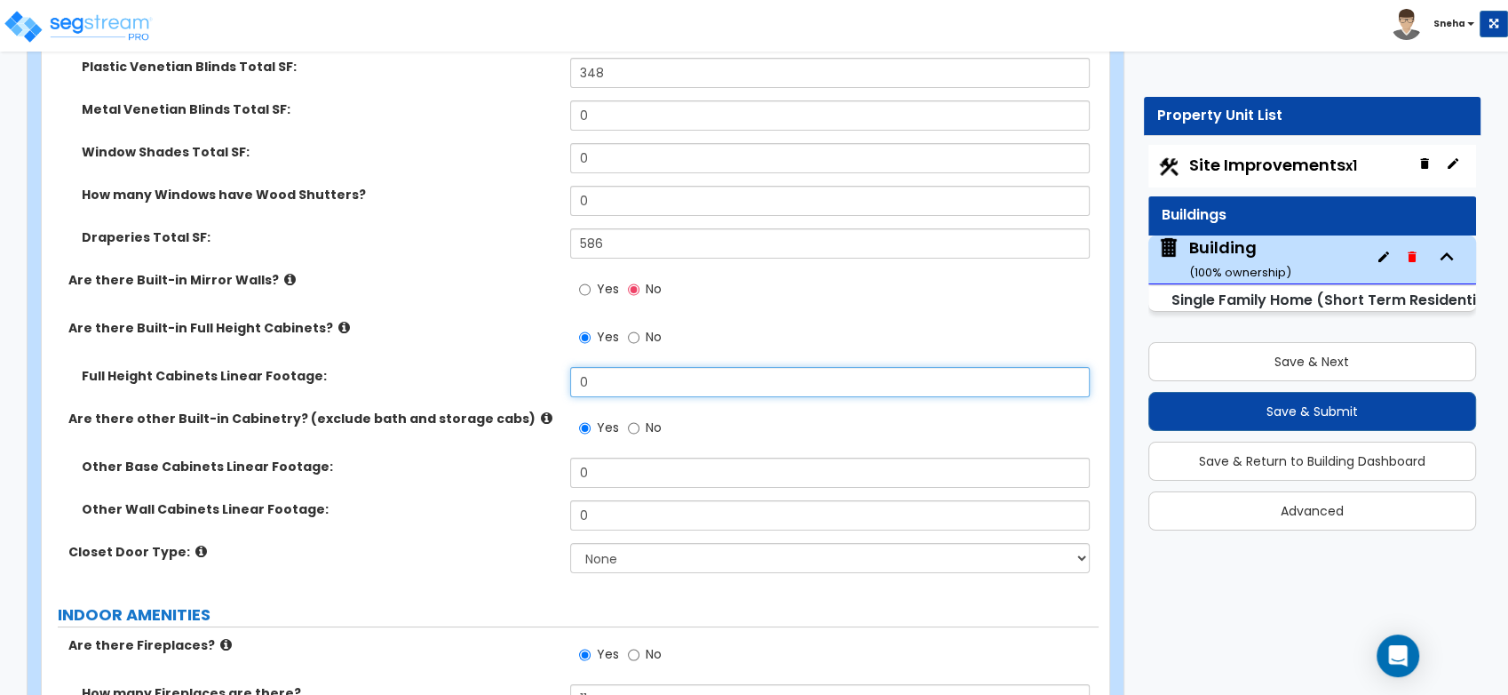
drag, startPoint x: 610, startPoint y: 377, endPoint x: 574, endPoint y: 386, distance: 37.5
click at [574, 386] on input "0" at bounding box center [830, 382] width 520 height 30
type input "130"
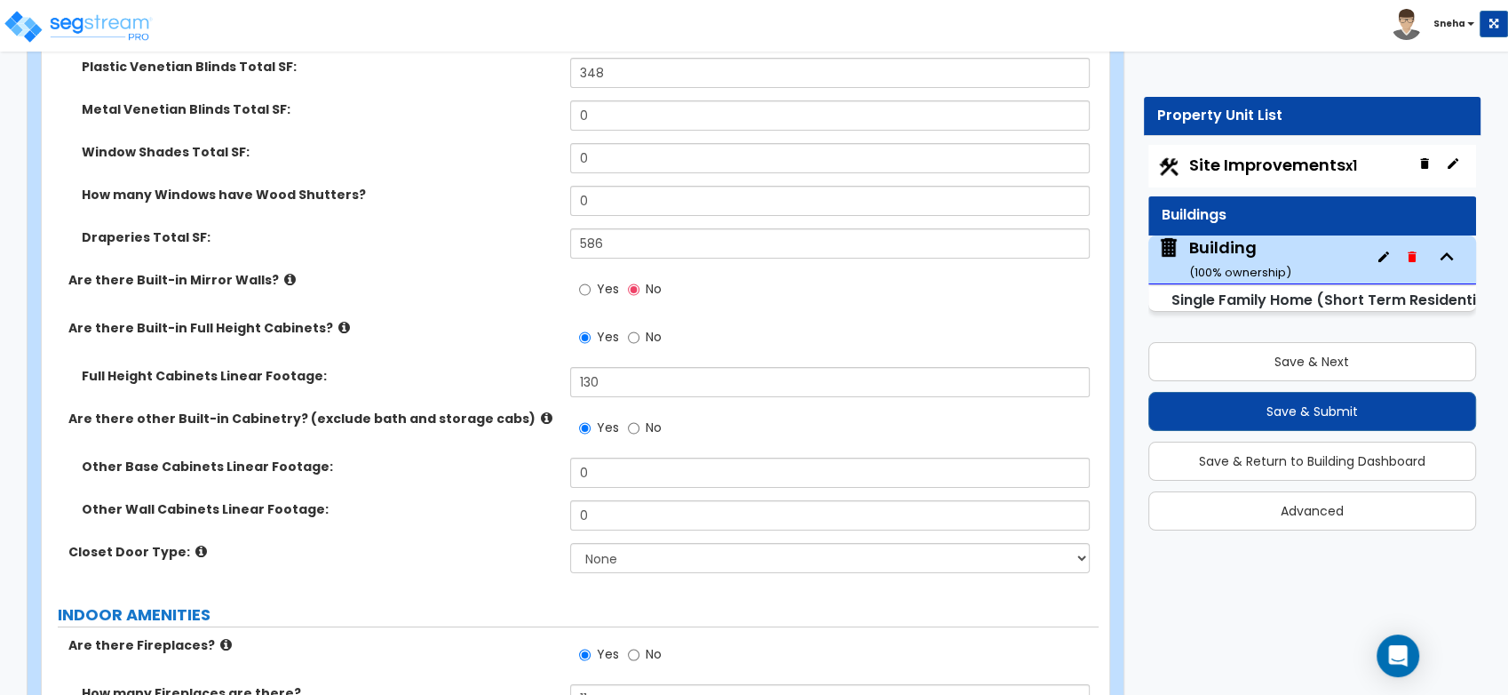
click at [529, 368] on label "Full Height Cabinets Linear Footage:" at bounding box center [319, 376] width 475 height 18
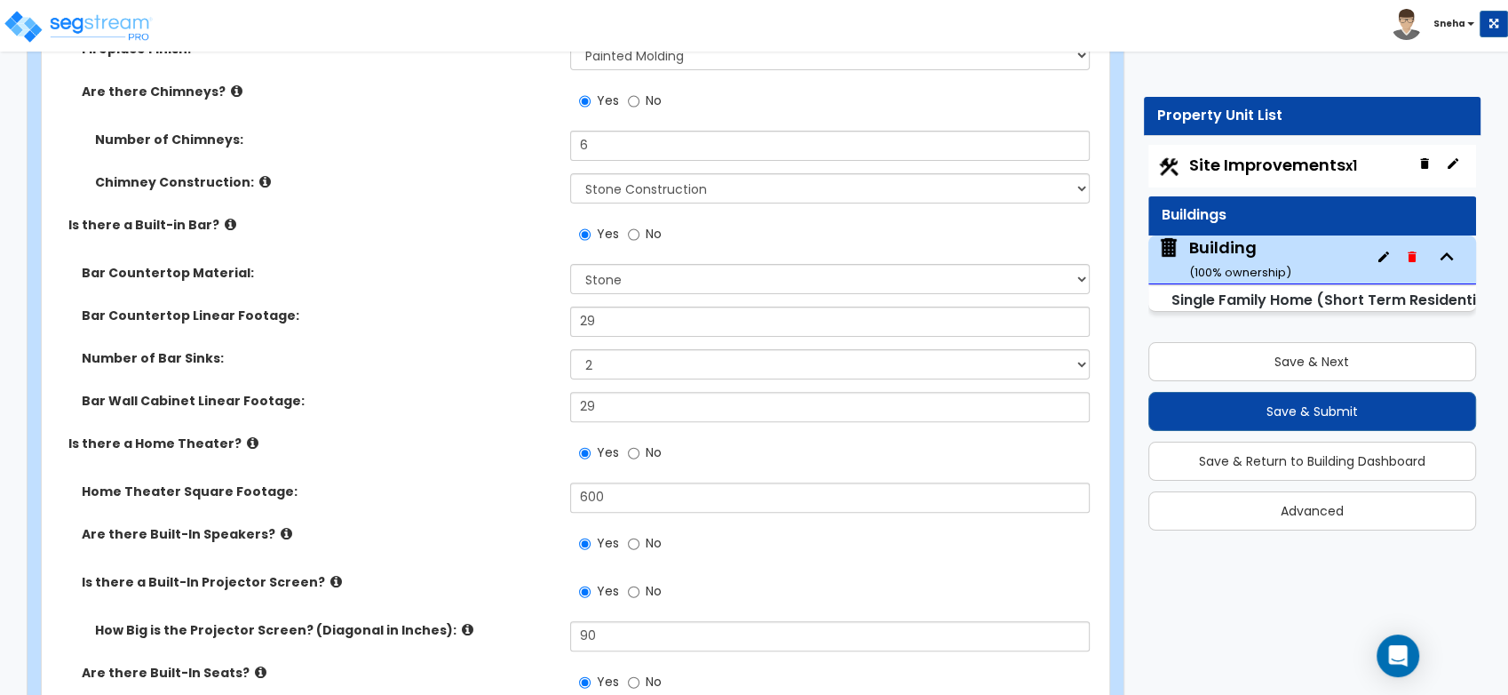
scroll to position [7303, 0]
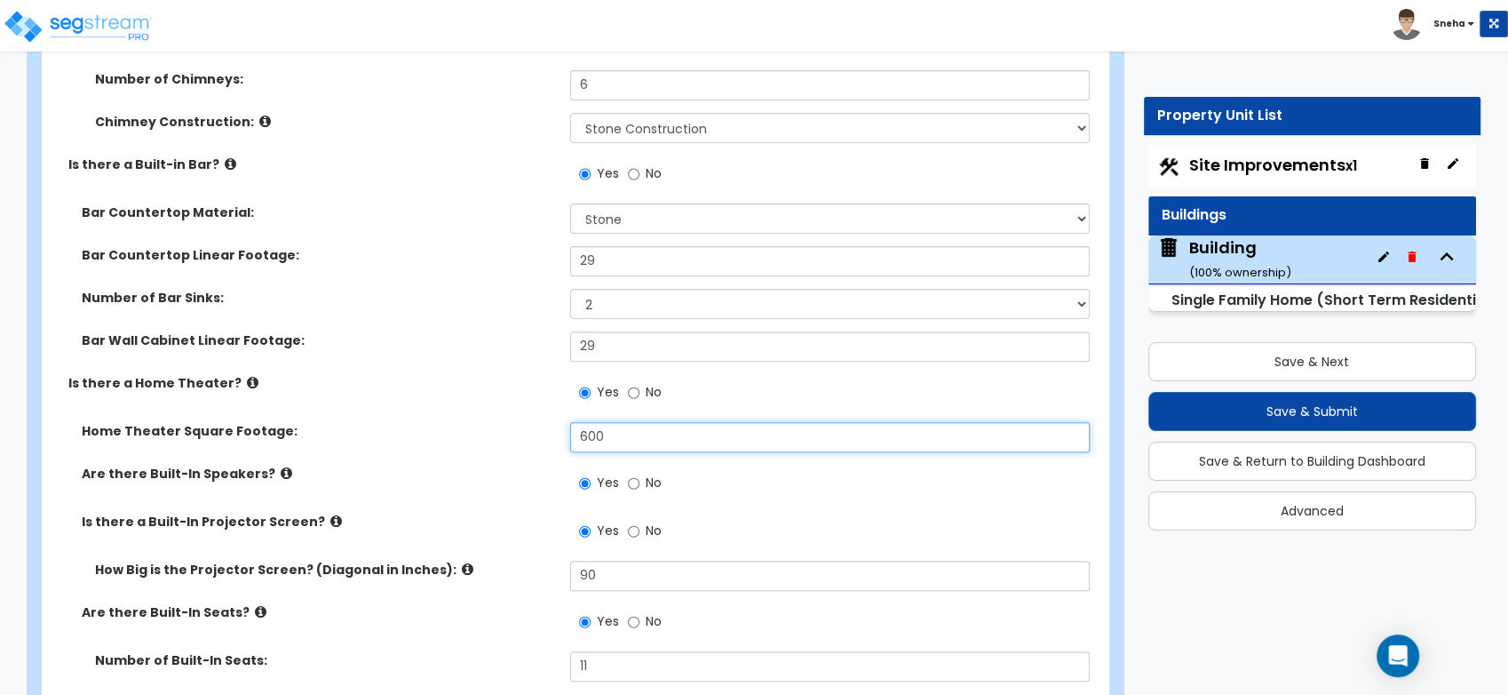
drag, startPoint x: 616, startPoint y: 438, endPoint x: 549, endPoint y: 464, distance: 72.3
click at [549, 464] on div "Home Theater Square Footage: 600 Are there Built-In Speakers? Yes No Is there a…" at bounding box center [570, 558] width 1030 height 272
type input "487"
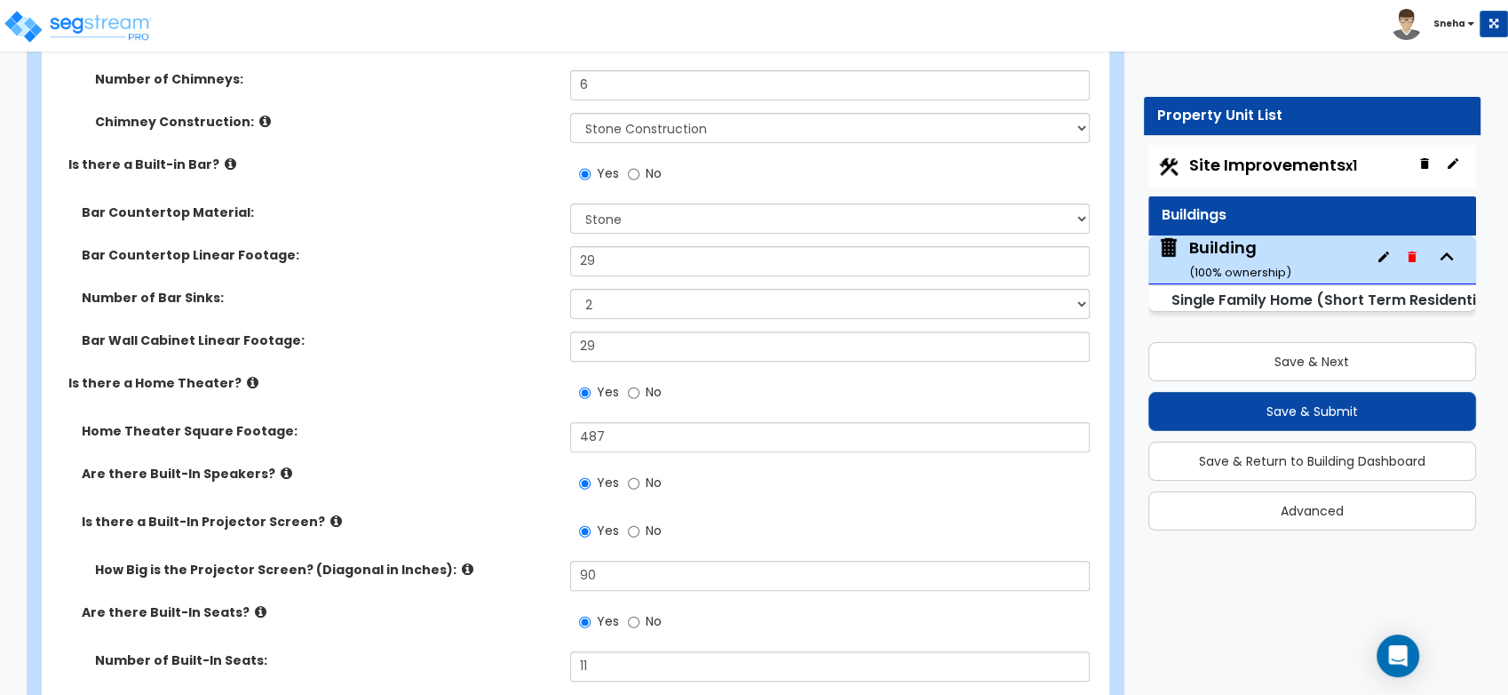
click at [545, 457] on div "Home Theater Square Footage: 487" at bounding box center [570, 443] width 1057 height 43
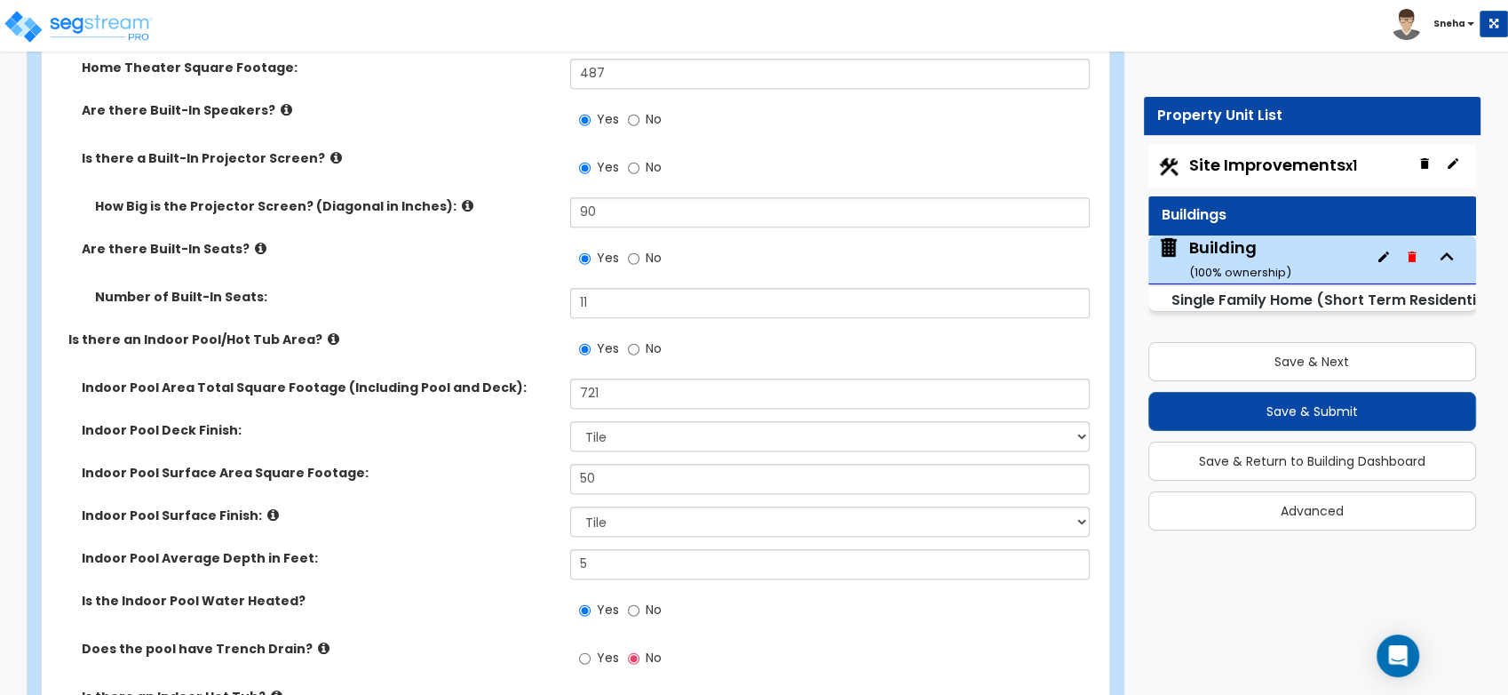
scroll to position [7796, 0]
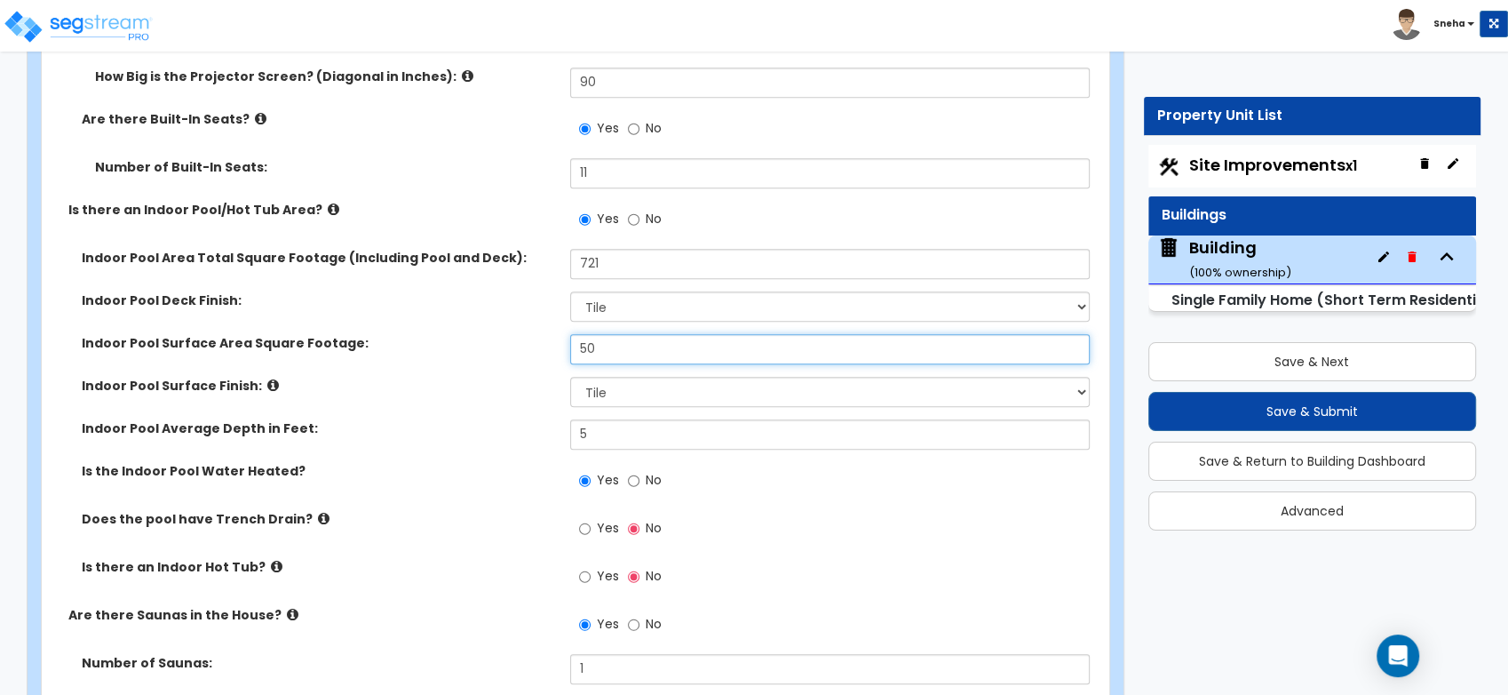
drag, startPoint x: 637, startPoint y: 344, endPoint x: 547, endPoint y: 348, distance: 89.8
click at [547, 348] on div "Indoor Pool Surface Area Square Footage: 50" at bounding box center [570, 355] width 1057 height 43
type input "28"
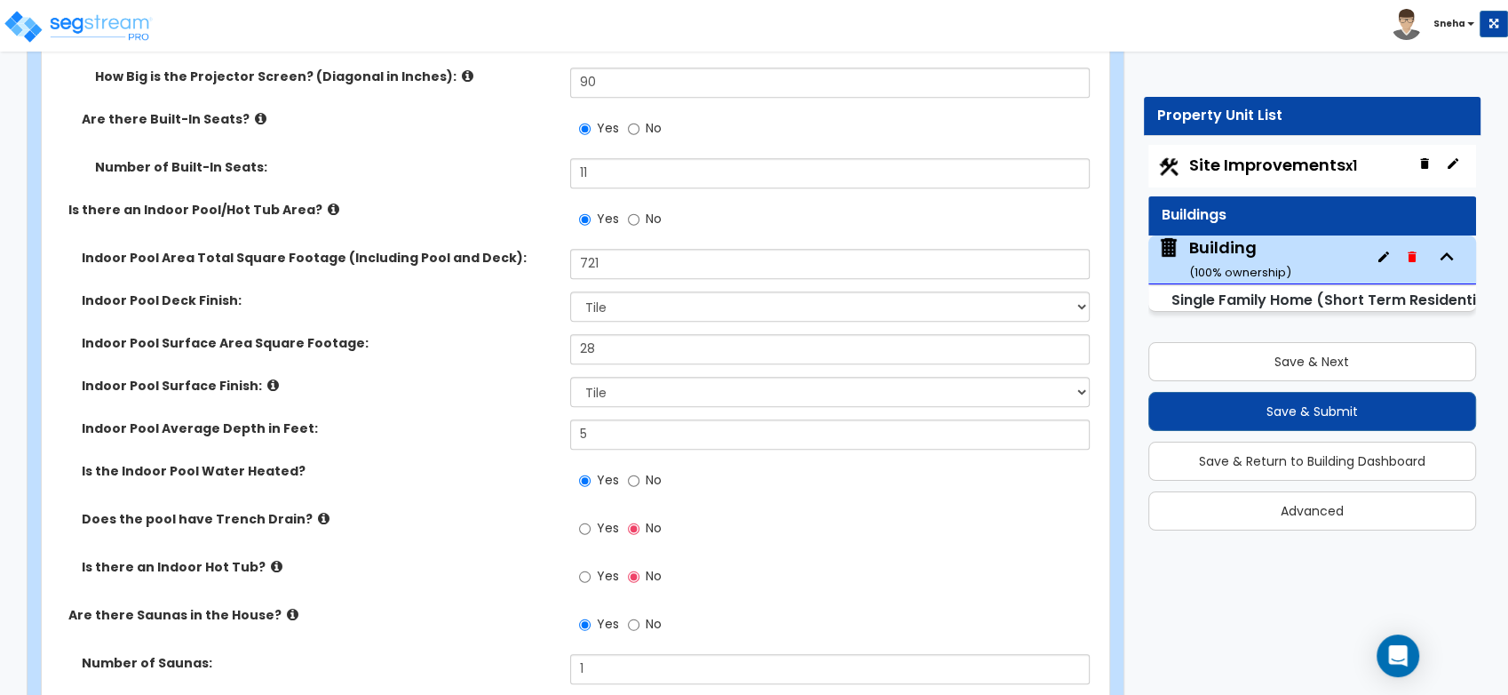
click at [543, 348] on label "Indoor Pool Surface Area Square Footage:" at bounding box center [319, 343] width 475 height 18
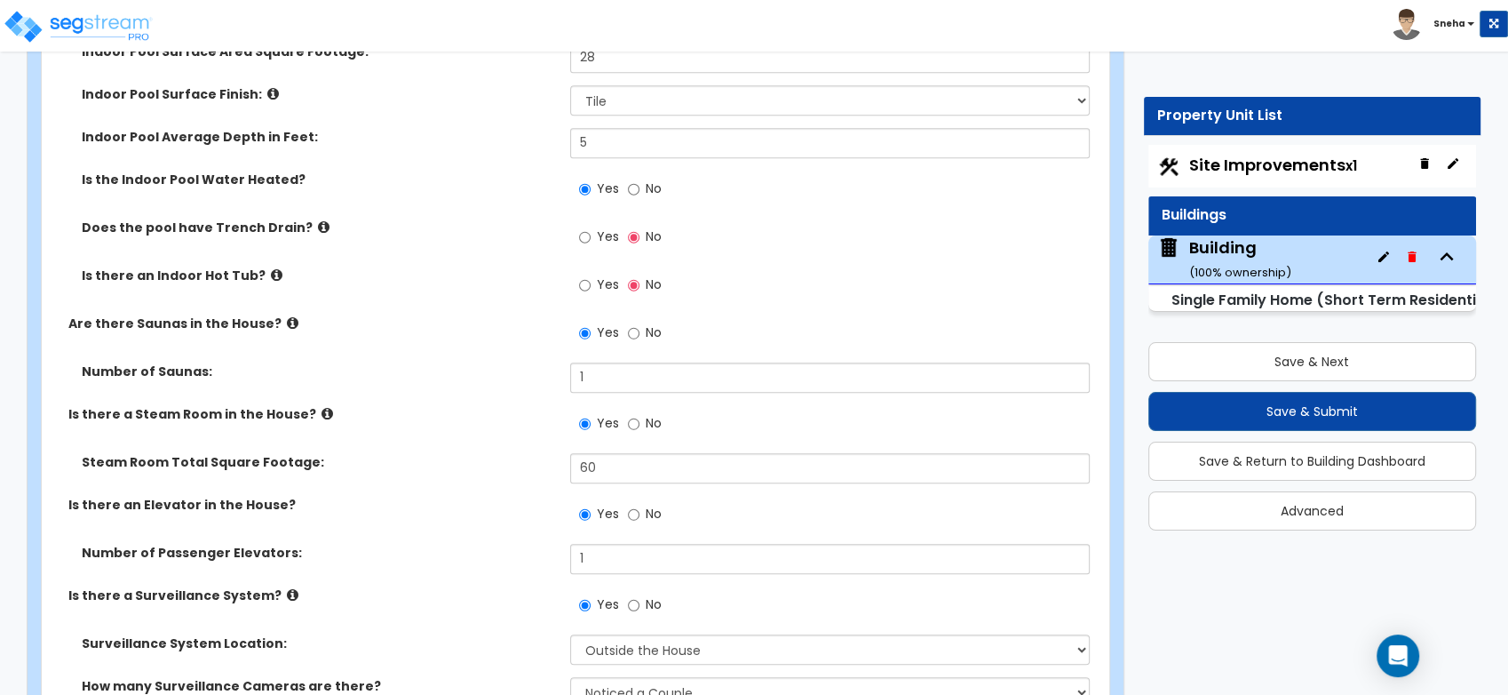
scroll to position [7995, 0]
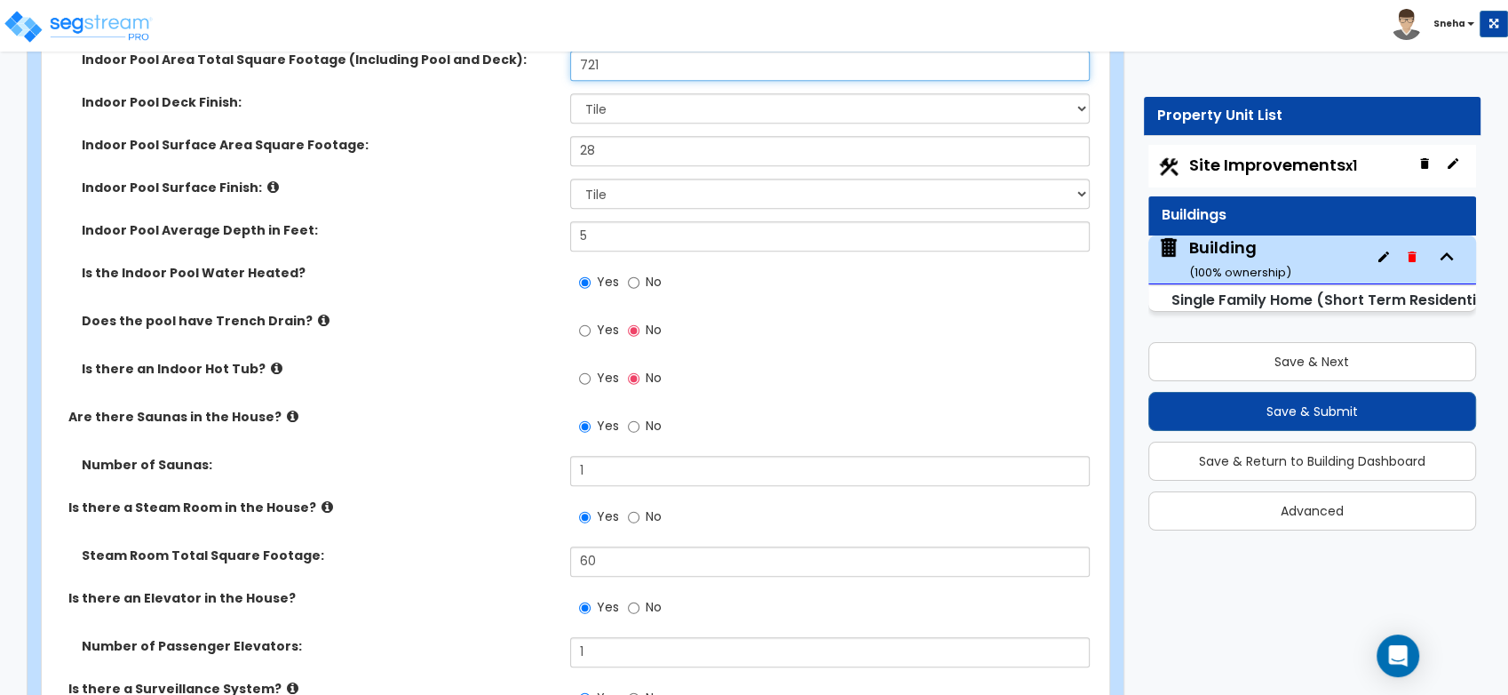
drag, startPoint x: 614, startPoint y: 66, endPoint x: 581, endPoint y: 71, distance: 33.3
click at [581, 69] on input "721" at bounding box center [830, 66] width 520 height 30
type input "235"
click at [492, 303] on div "Is the Indoor Pool Water Heated? Yes No" at bounding box center [570, 288] width 1057 height 48
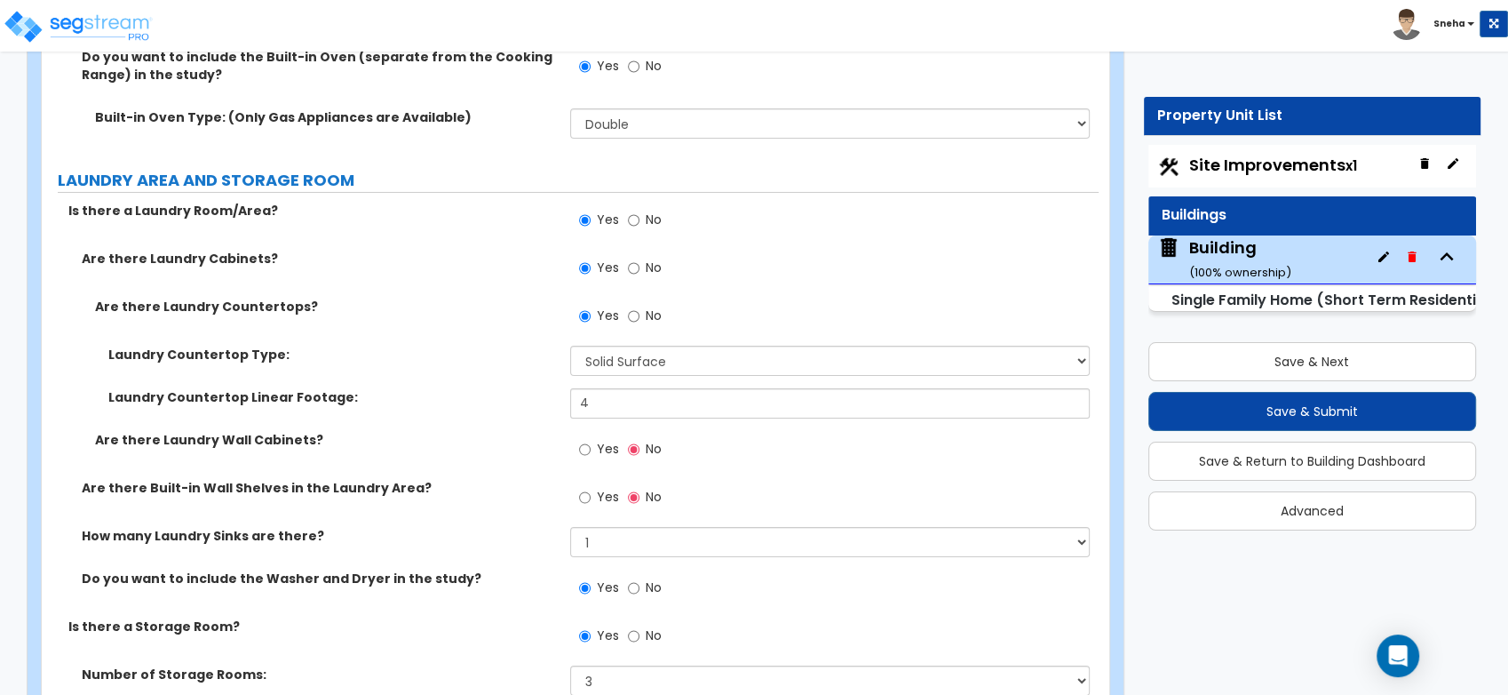
scroll to position [12732, 0]
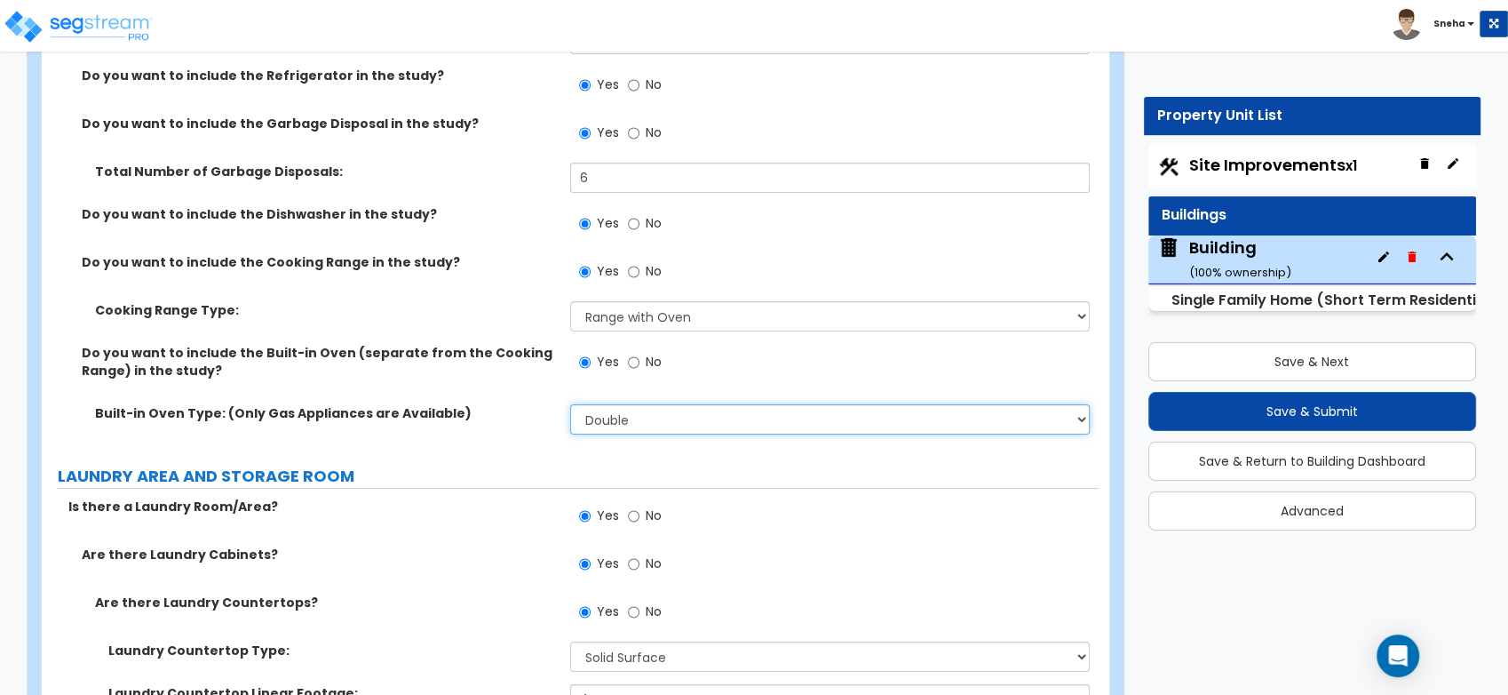
click at [703, 424] on select "Please Choose One: Single Double" at bounding box center [830, 419] width 520 height 30
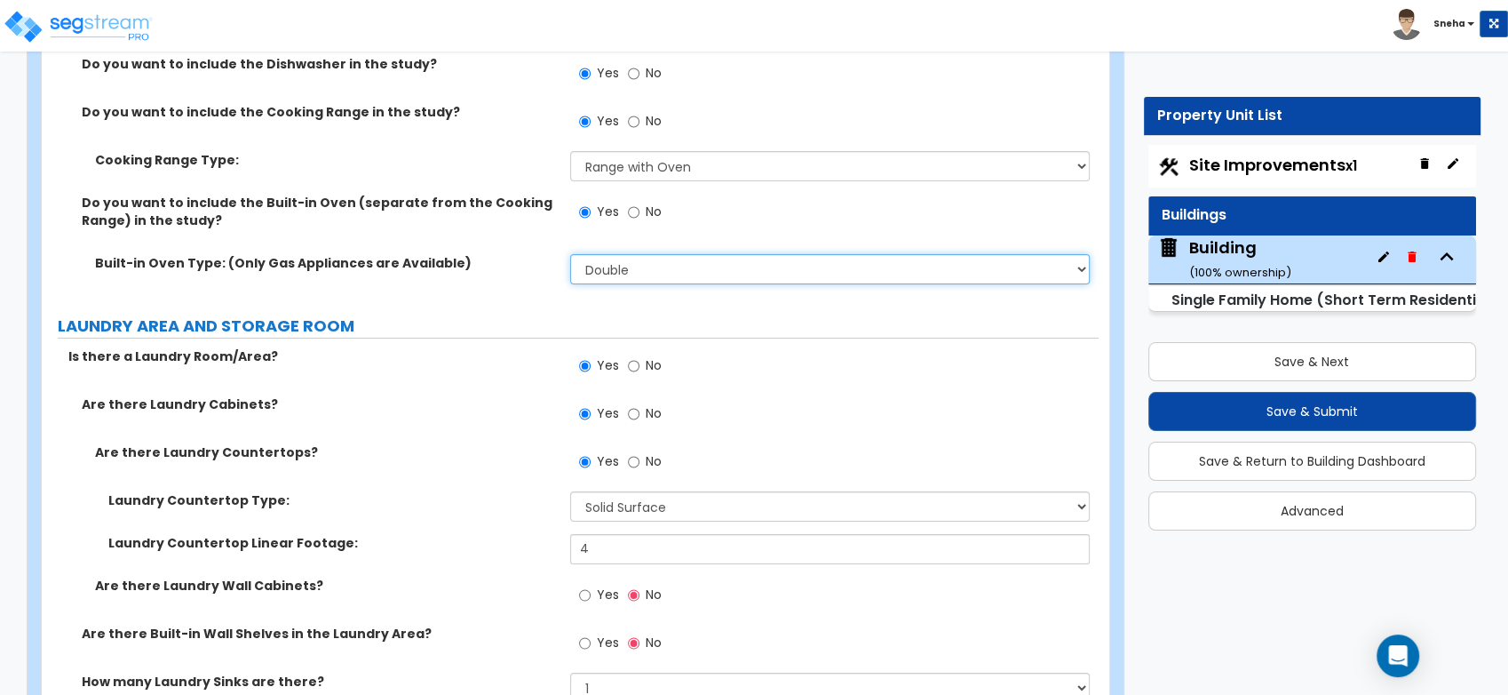
scroll to position [12929, 0]
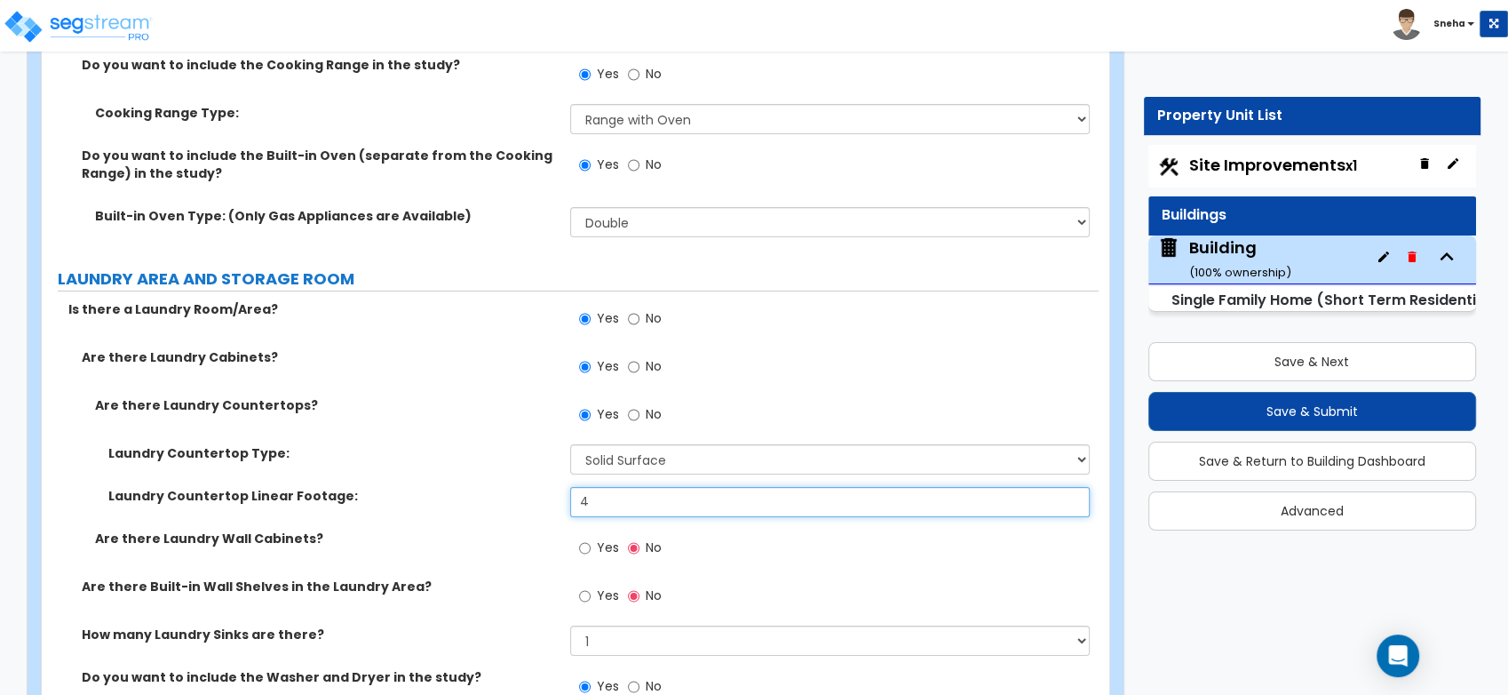
drag, startPoint x: 605, startPoint y: 502, endPoint x: 529, endPoint y: 513, distance: 76.3
click at [529, 513] on div "Laundry Countertop Linear Footage: 4" at bounding box center [570, 508] width 1057 height 43
type input "8"
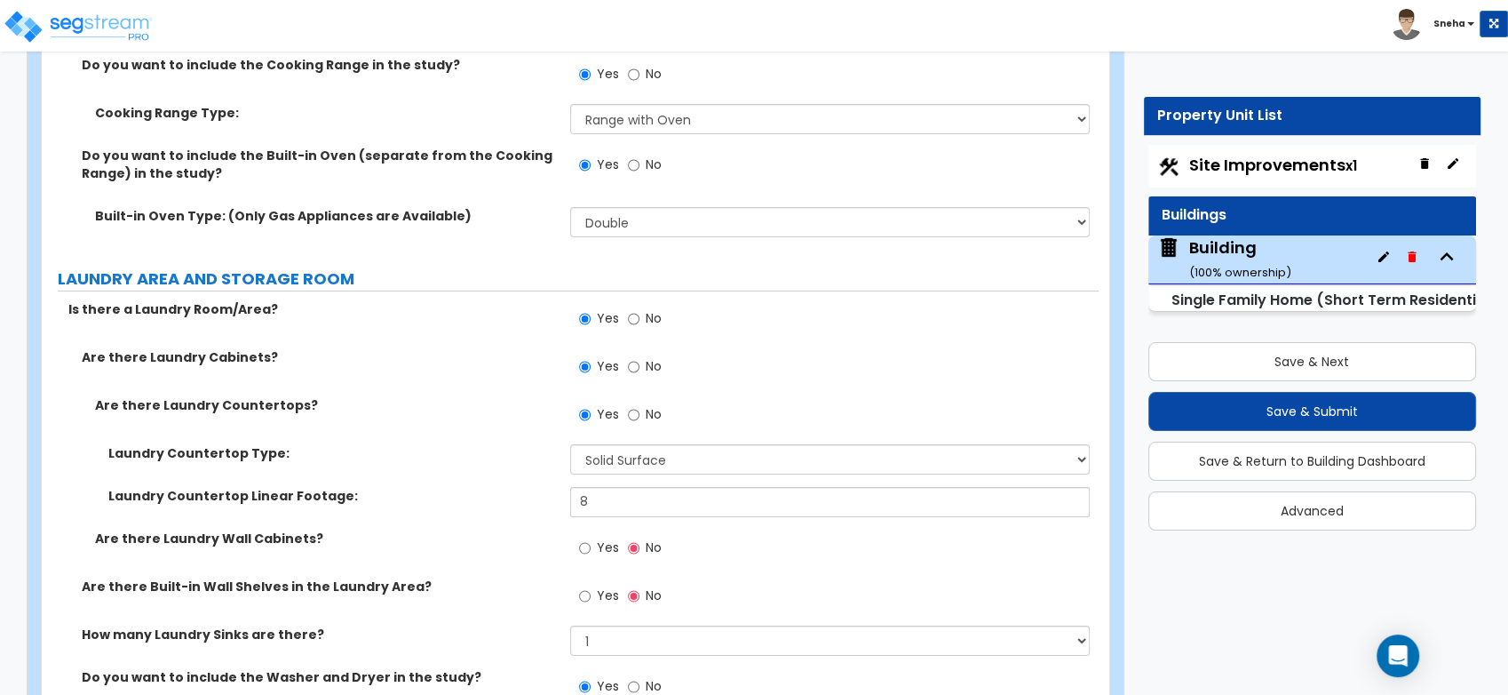
click at [473, 521] on div "Laundry Countertop Linear Footage: 8" at bounding box center [570, 508] width 1057 height 43
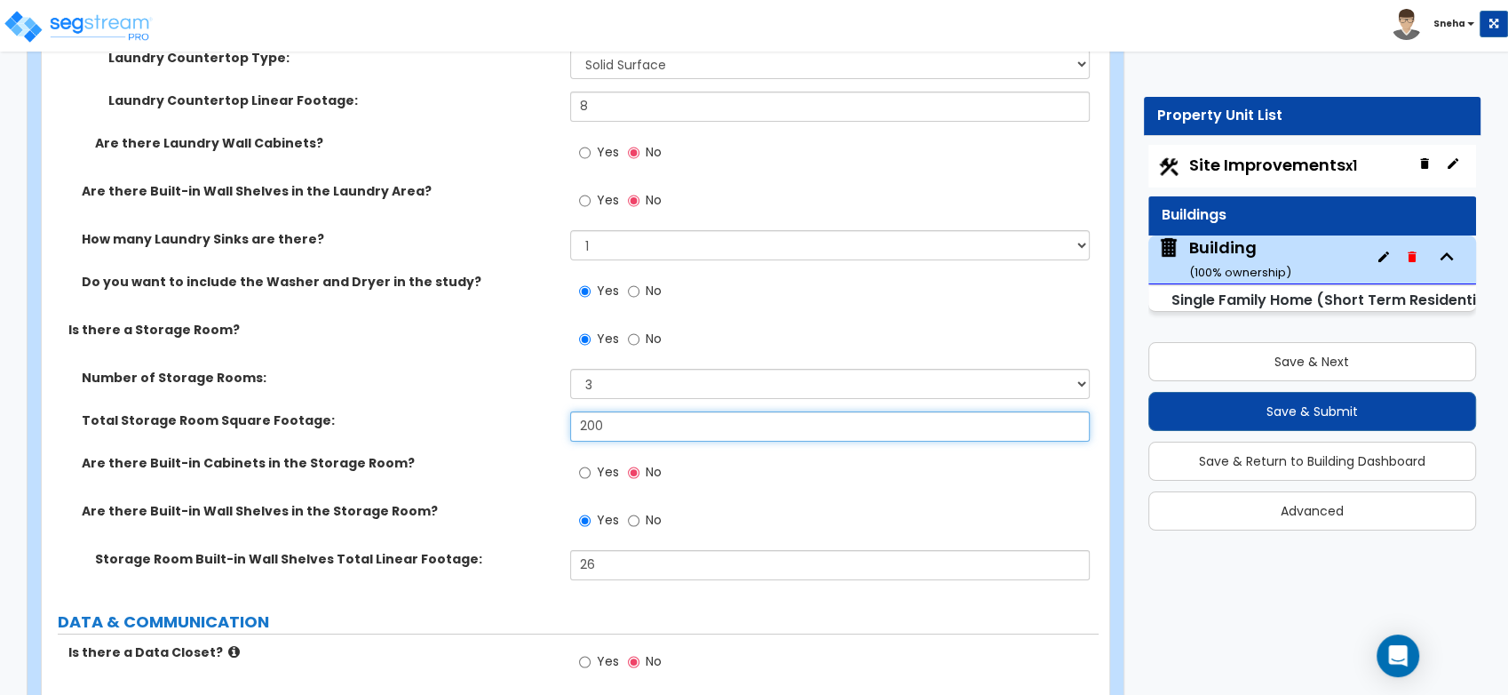
drag, startPoint x: 602, startPoint y: 429, endPoint x: 546, endPoint y: 432, distance: 56.0
click at [546, 432] on div "Total Storage Room Square Footage: 200" at bounding box center [570, 432] width 1057 height 43
type input "92"
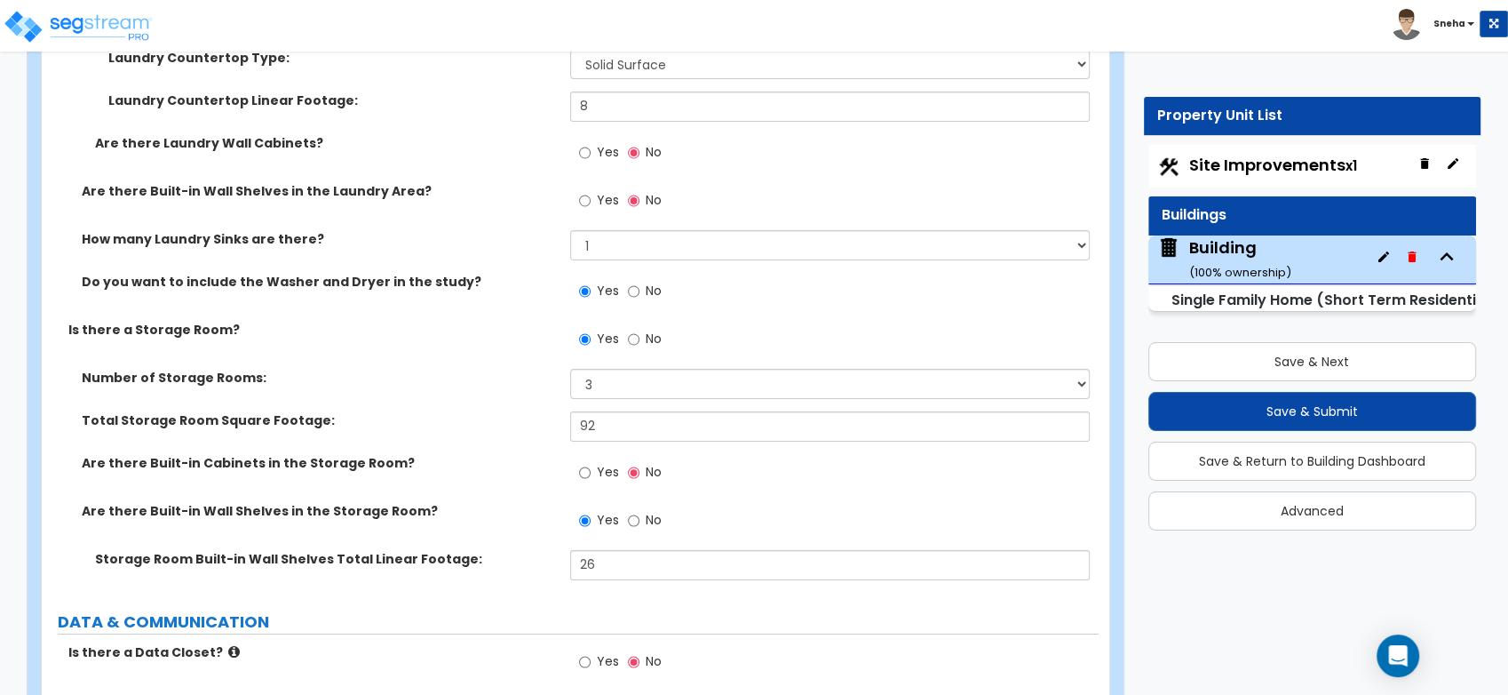
click at [546, 432] on div "Total Storage Room Square Footage: 92" at bounding box center [570, 432] width 1057 height 43
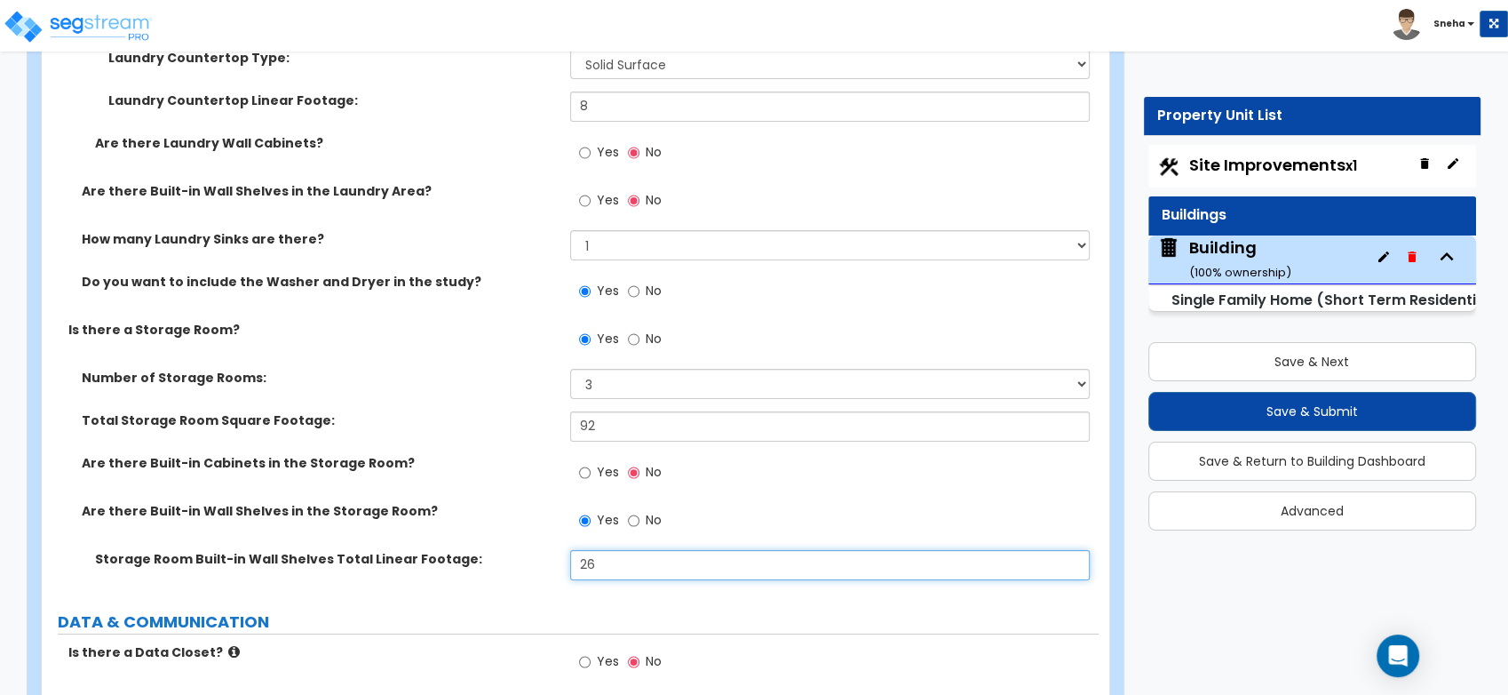
drag, startPoint x: 611, startPoint y: 566, endPoint x: 568, endPoint y: 560, distance: 44.0
click at [568, 560] on div "Storage Room Built-in Wall Shelves Total Linear Footage: 26" at bounding box center [570, 571] width 1057 height 43
type input "74"
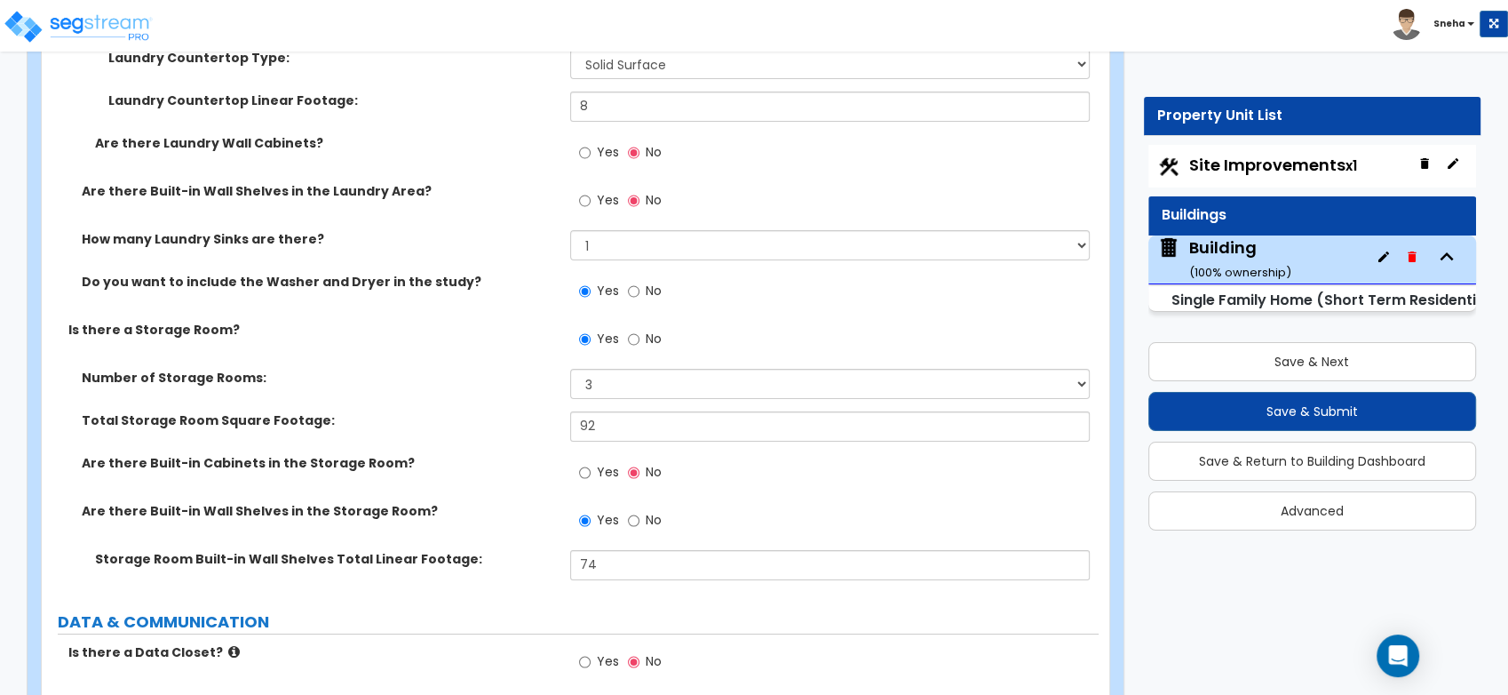
click at [503, 537] on div "Are there Built-in Wall Shelves in the Storage Room? Yes No" at bounding box center [570, 526] width 1057 height 48
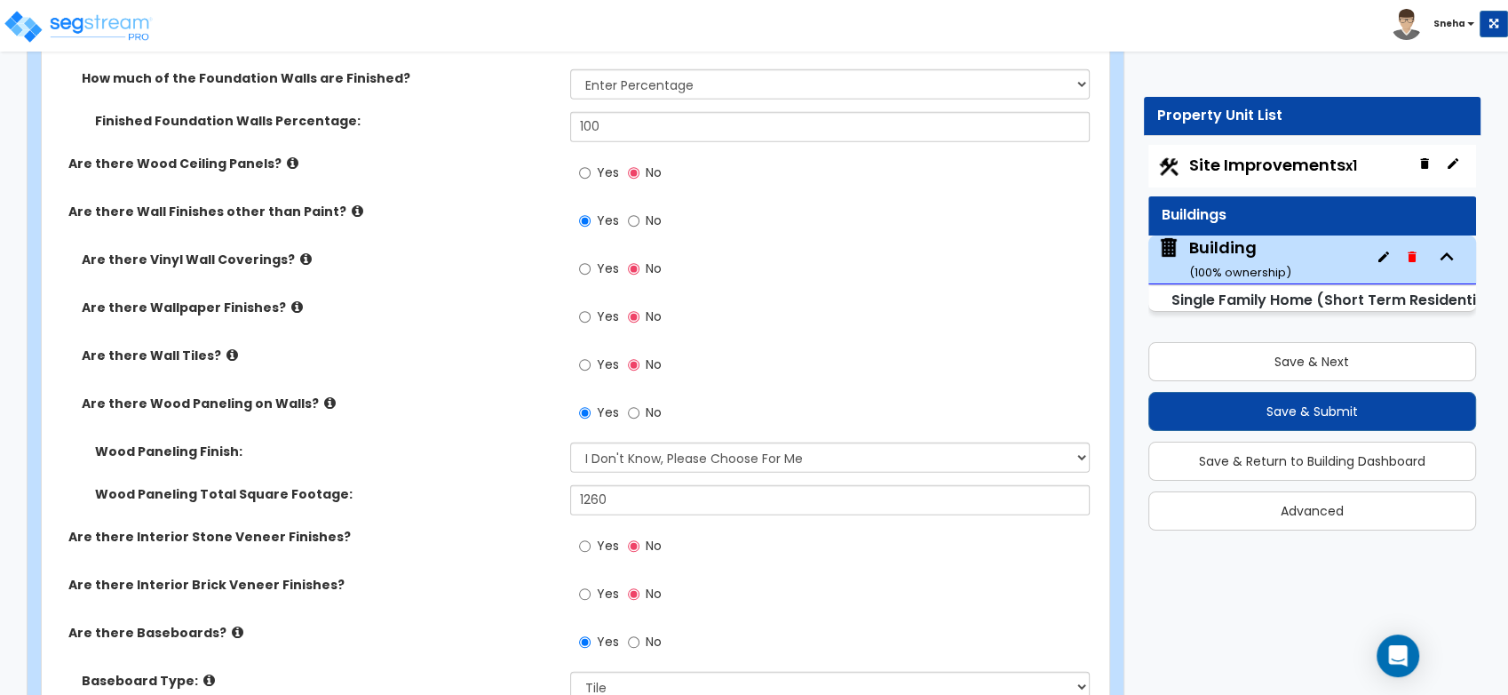
scroll to position [4608, 0]
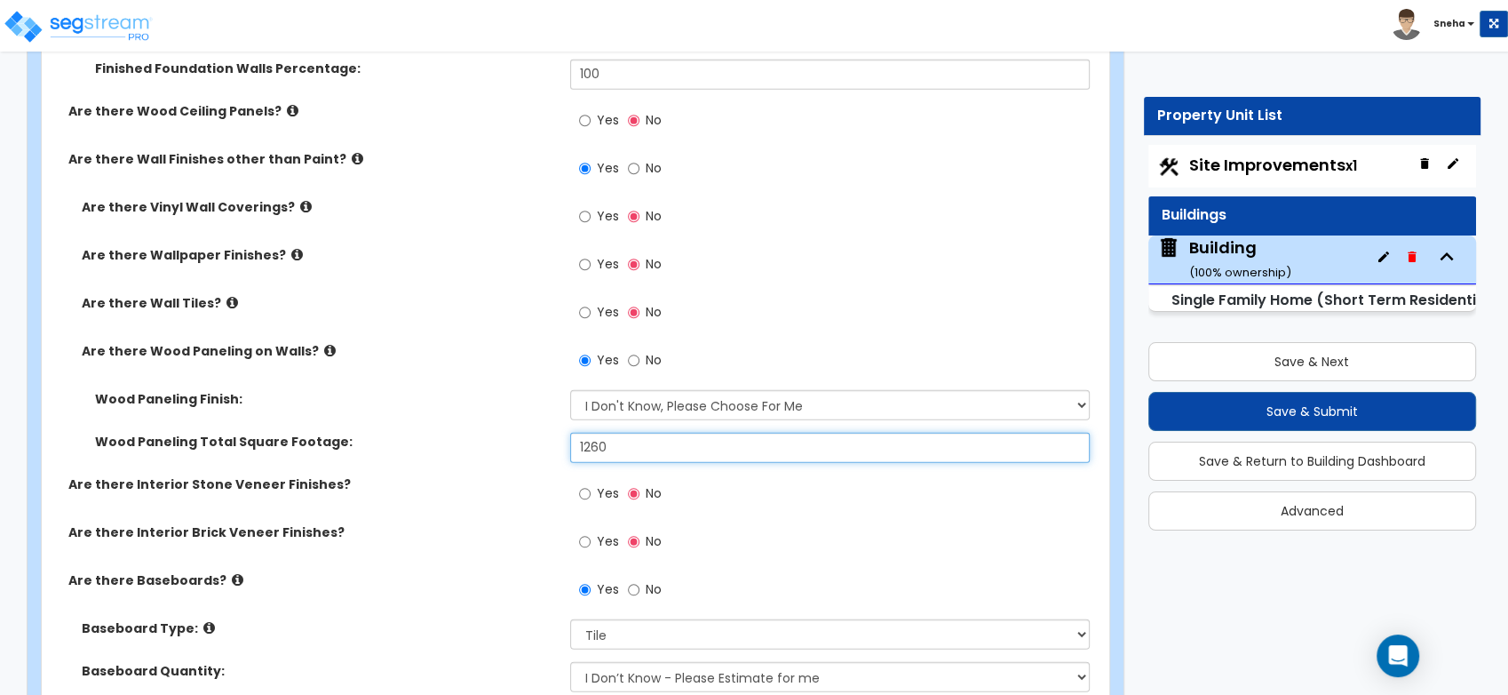
drag, startPoint x: 622, startPoint y: 444, endPoint x: 509, endPoint y: 451, distance: 113.0
click at [509, 451] on div "Wood Paneling Total Square Footage: 1260" at bounding box center [570, 454] width 1057 height 43
type input "940"
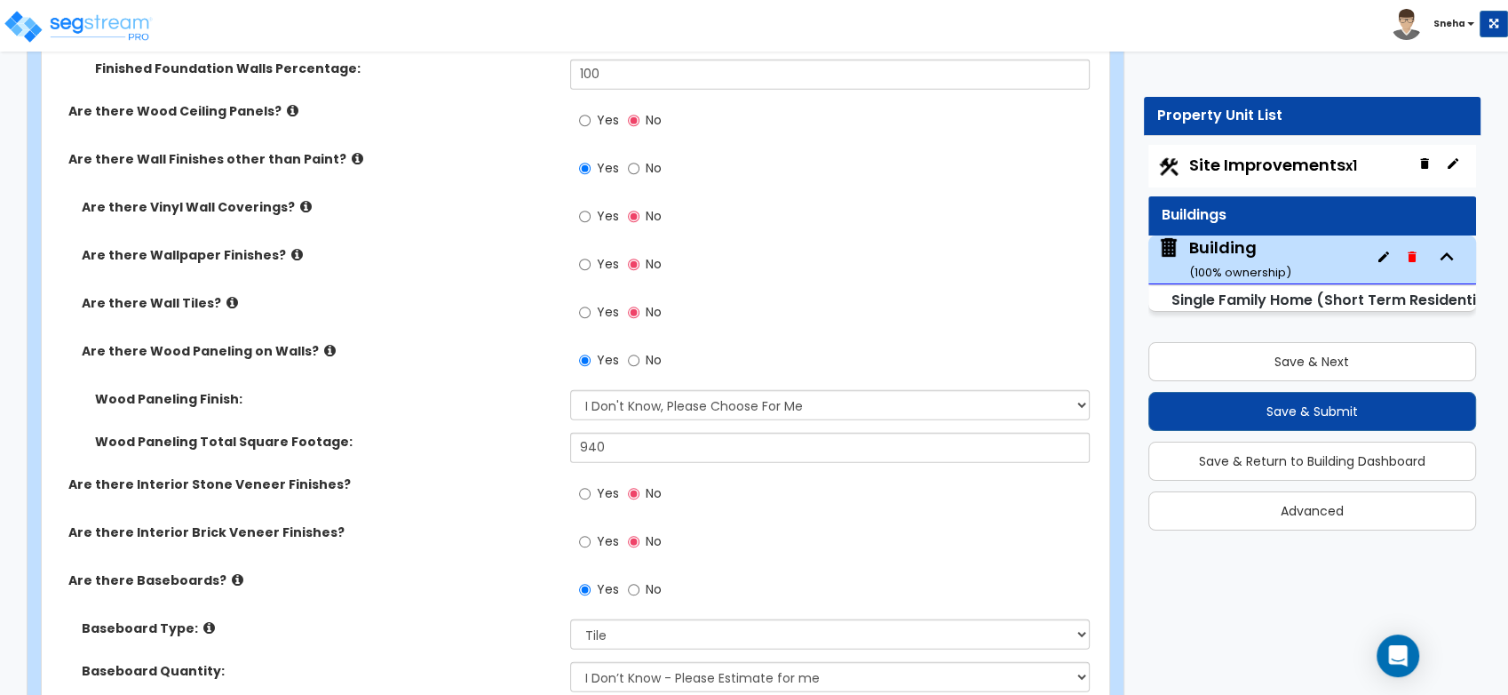
click at [526, 447] on label "Wood Paneling Total Square Footage:" at bounding box center [326, 442] width 462 height 18
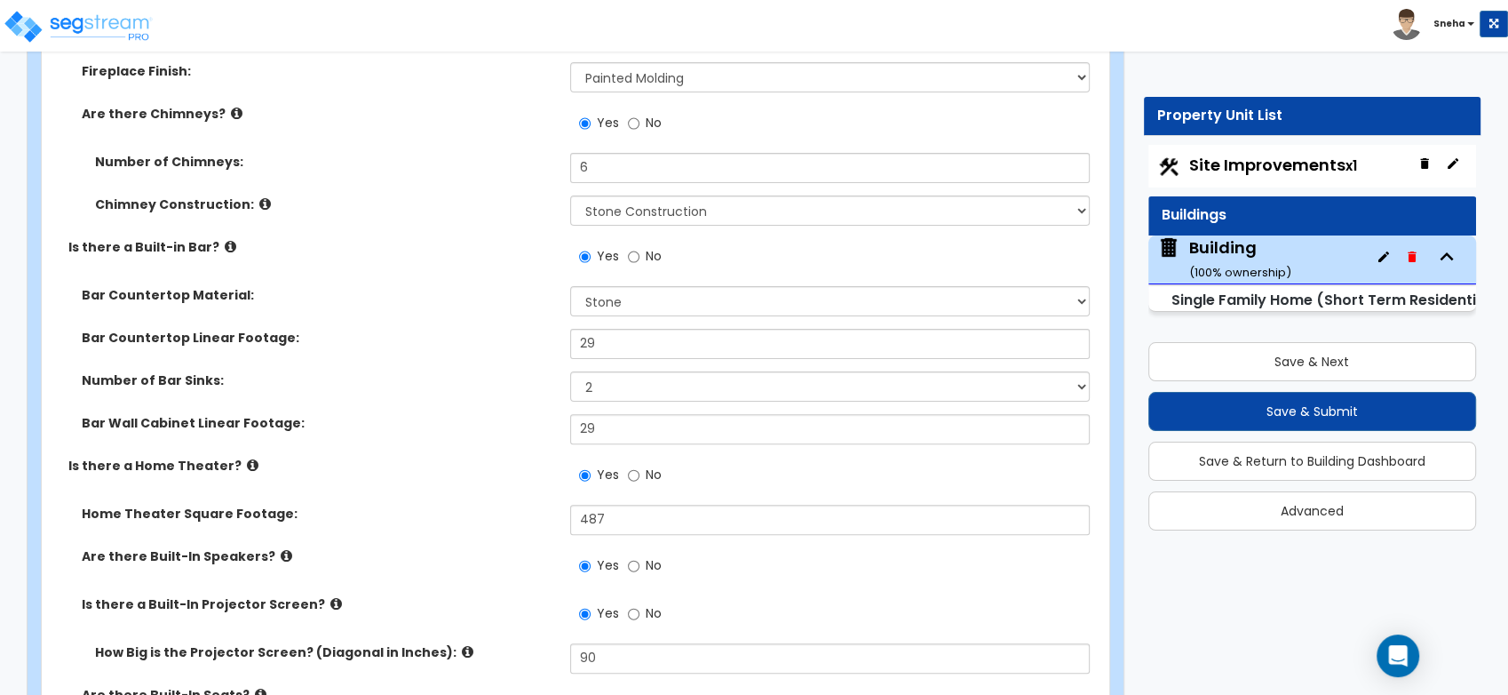
scroll to position [7106, 0]
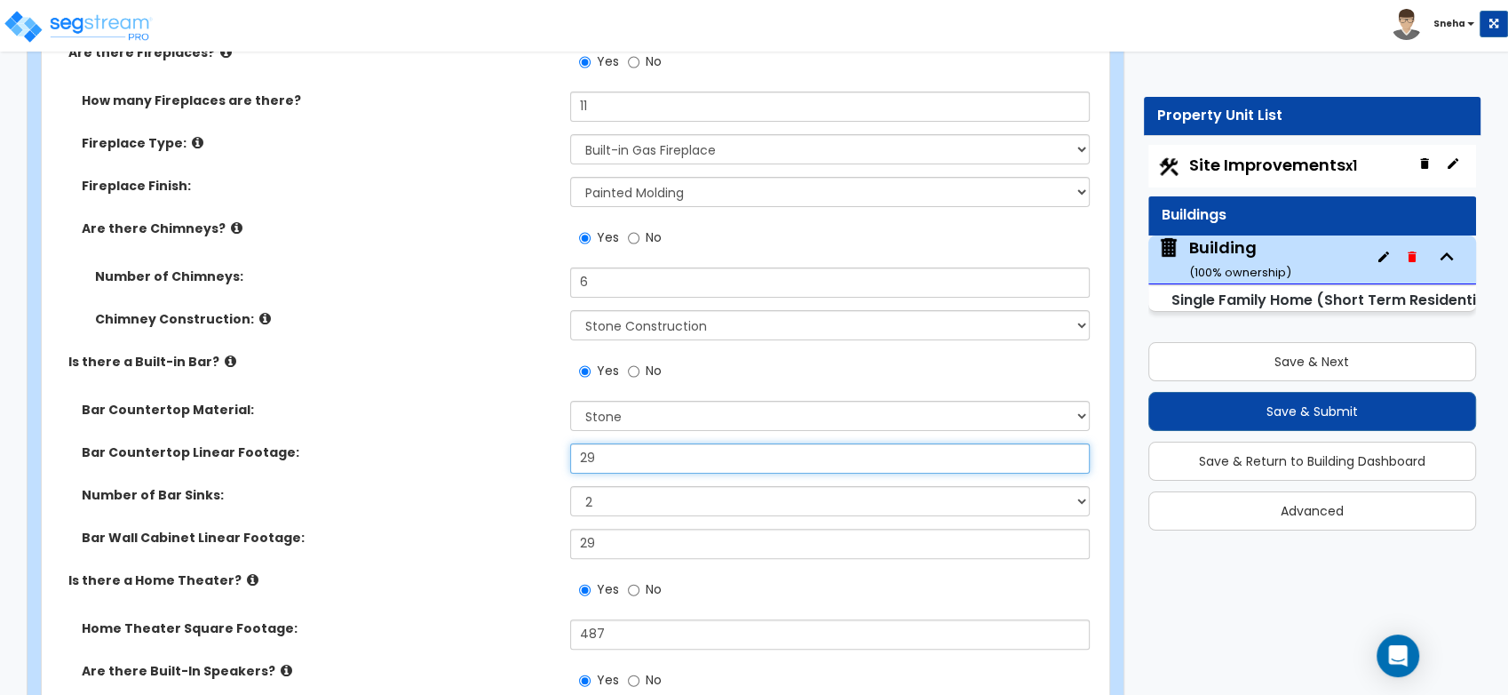
drag, startPoint x: 611, startPoint y: 456, endPoint x: 578, endPoint y: 448, distance: 33.8
click at [578, 448] on input "29" at bounding box center [830, 458] width 520 height 30
type input "52"
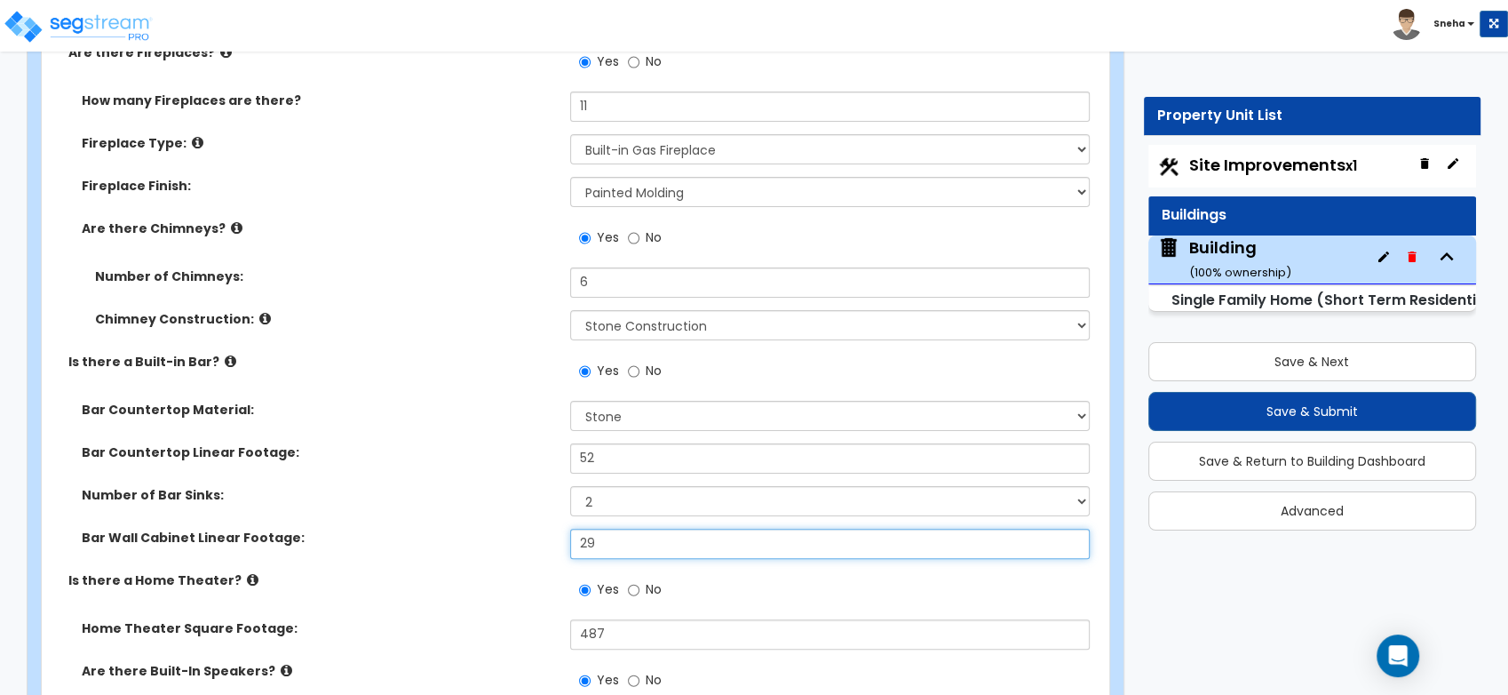
drag, startPoint x: 604, startPoint y: 545, endPoint x: 576, endPoint y: 544, distance: 27.6
click at [576, 544] on input "29" at bounding box center [830, 544] width 520 height 30
type input "52"
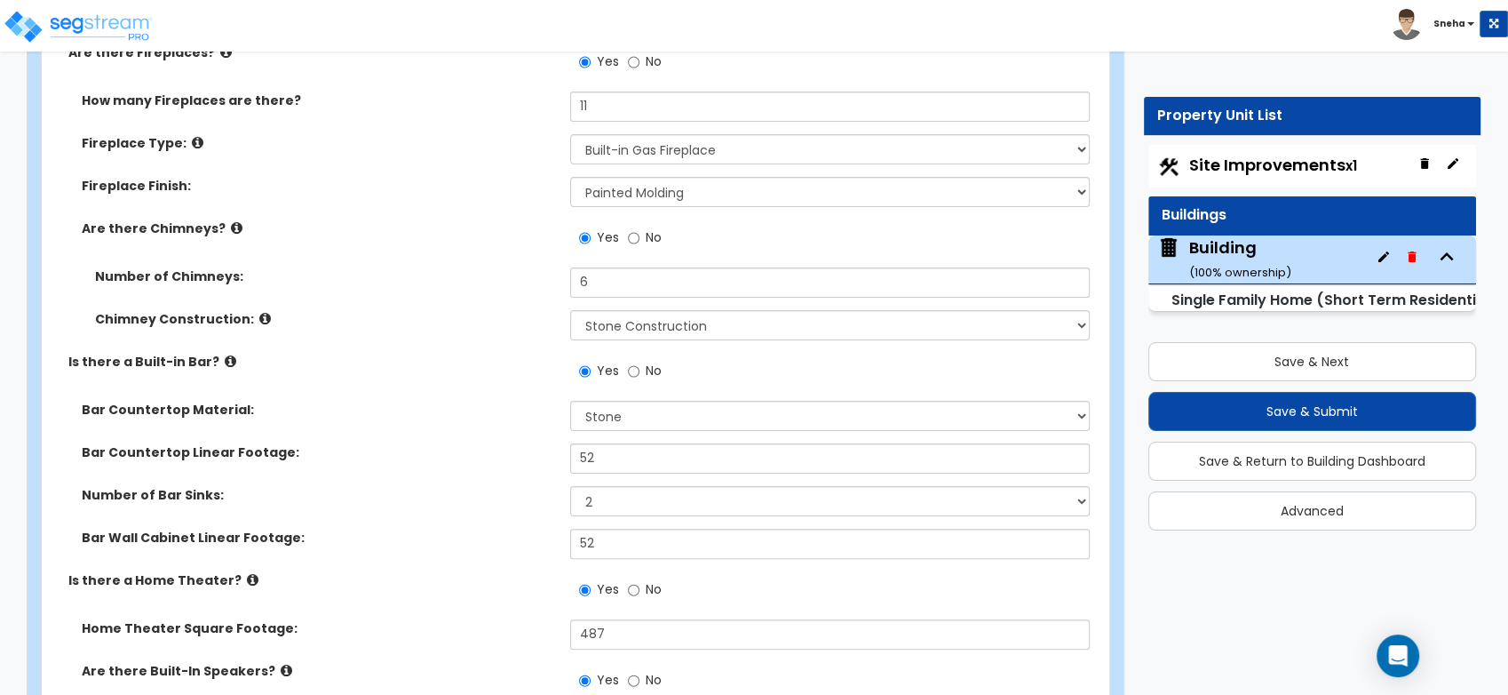
click at [391, 501] on label "Number of Bar Sinks:" at bounding box center [319, 495] width 475 height 18
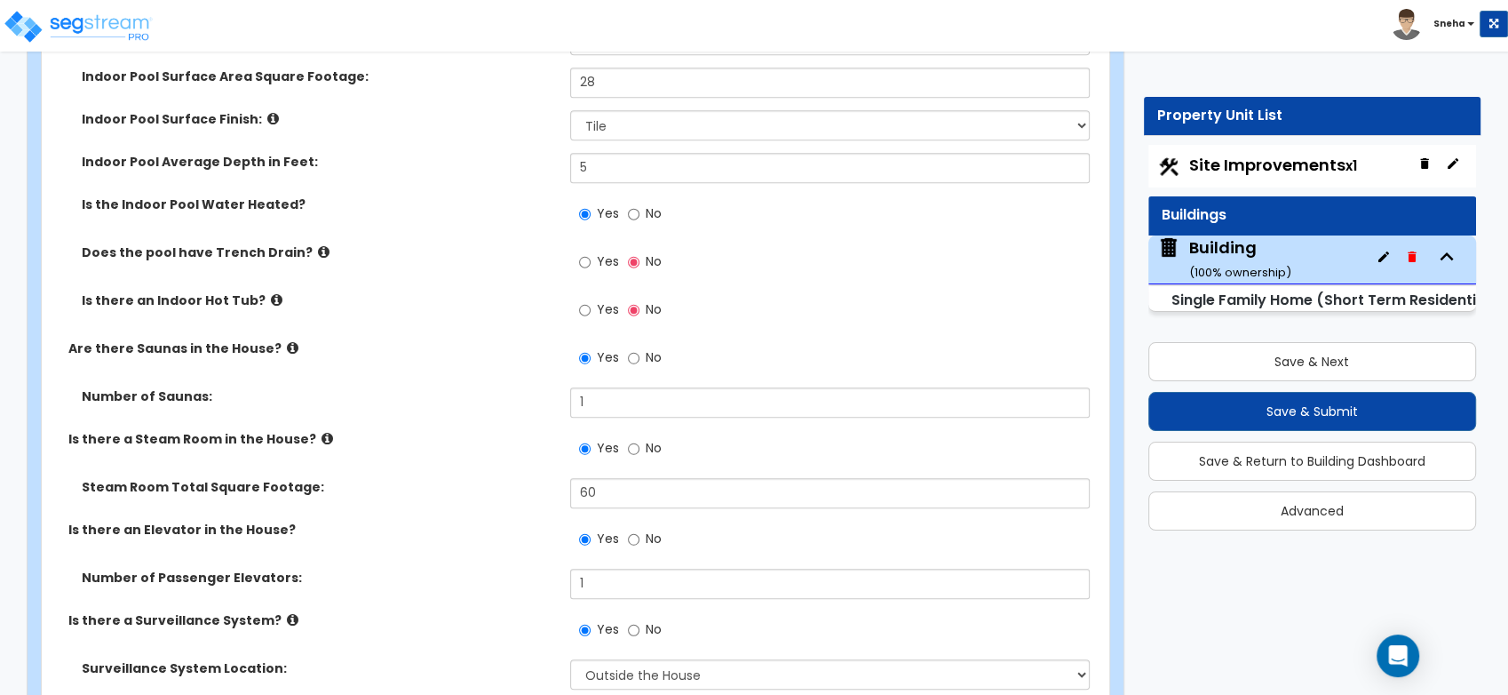
scroll to position [7569, 0]
